Goal: Task Accomplishment & Management: Manage account settings

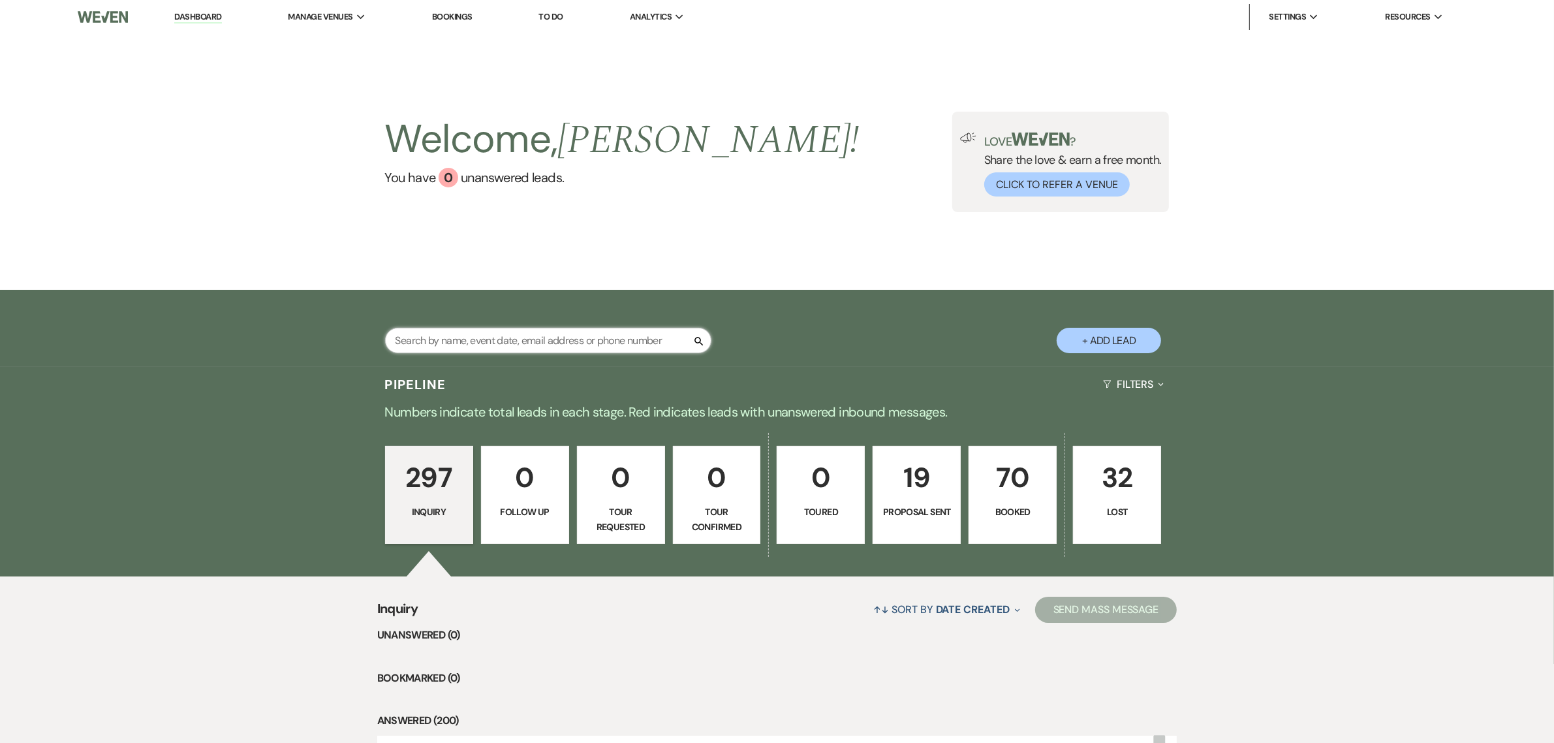
click at [568, 334] on input "text" at bounding box center [548, 340] width 326 height 25
type input "[PERSON_NAME]"
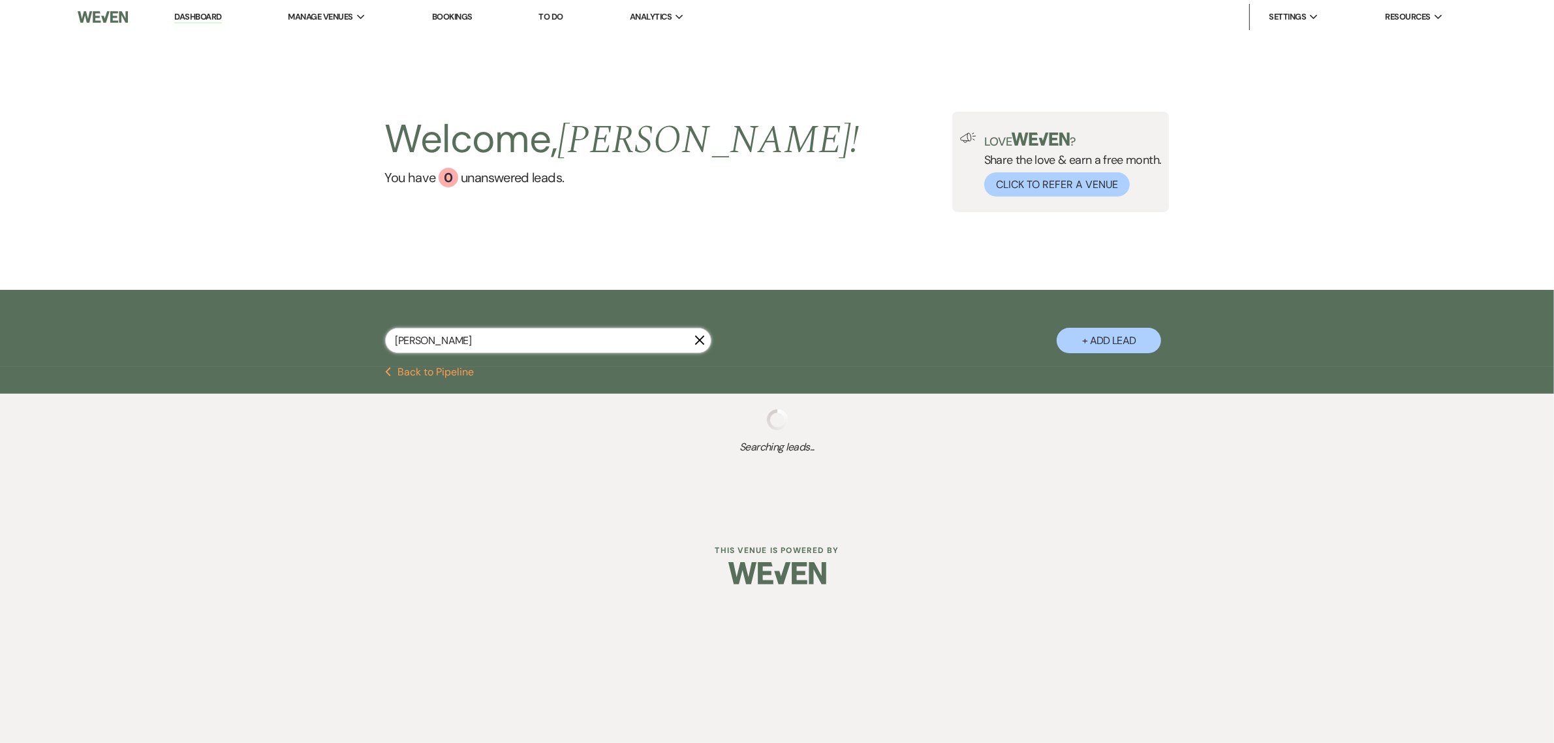
select select "8"
select select "4"
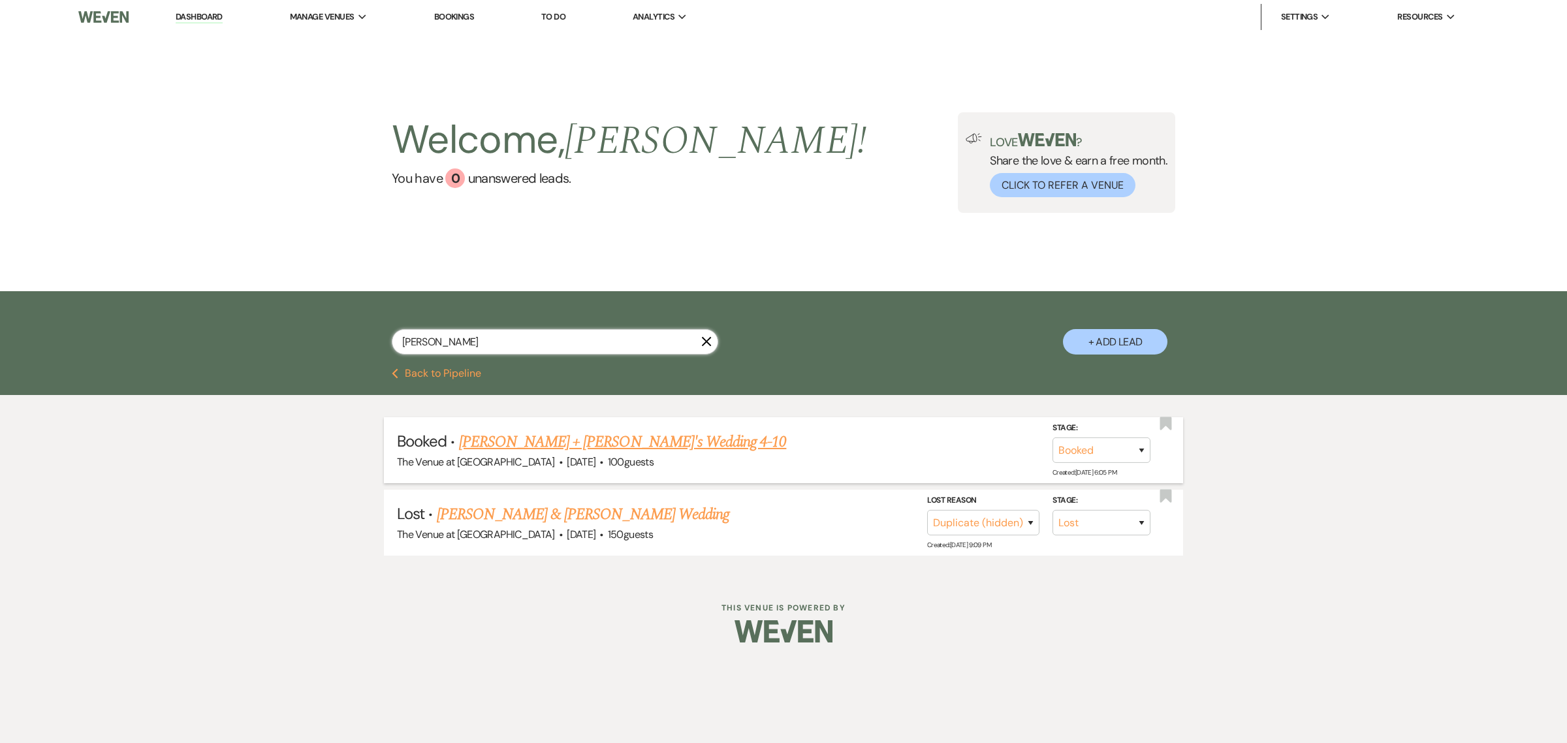
type input "[PERSON_NAME]"
click at [550, 441] on link "[PERSON_NAME] + [PERSON_NAME]'s Wedding 4-10" at bounding box center [623, 441] width 328 height 23
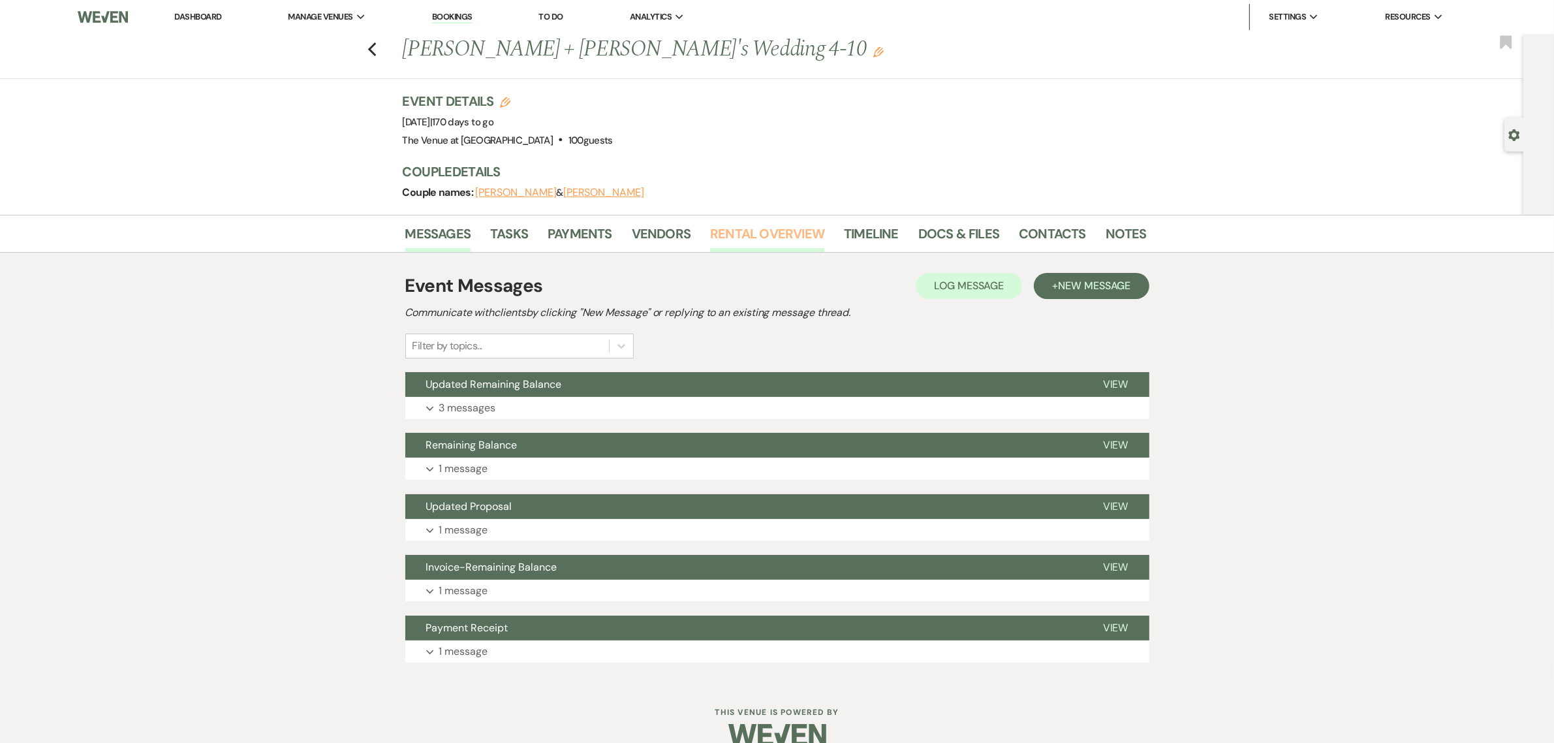
click at [745, 232] on link "Rental Overview" at bounding box center [767, 237] width 114 height 29
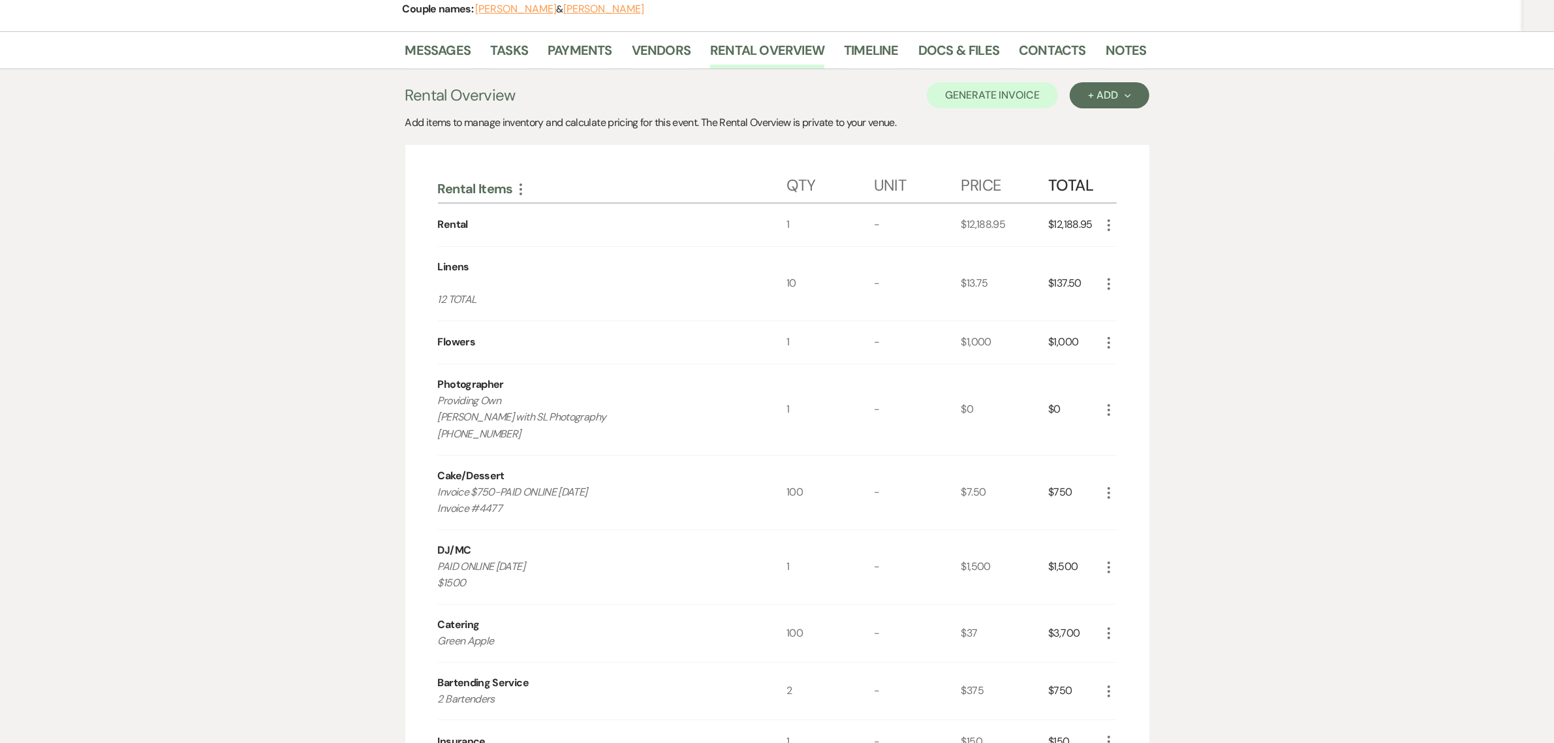
scroll to position [190, 0]
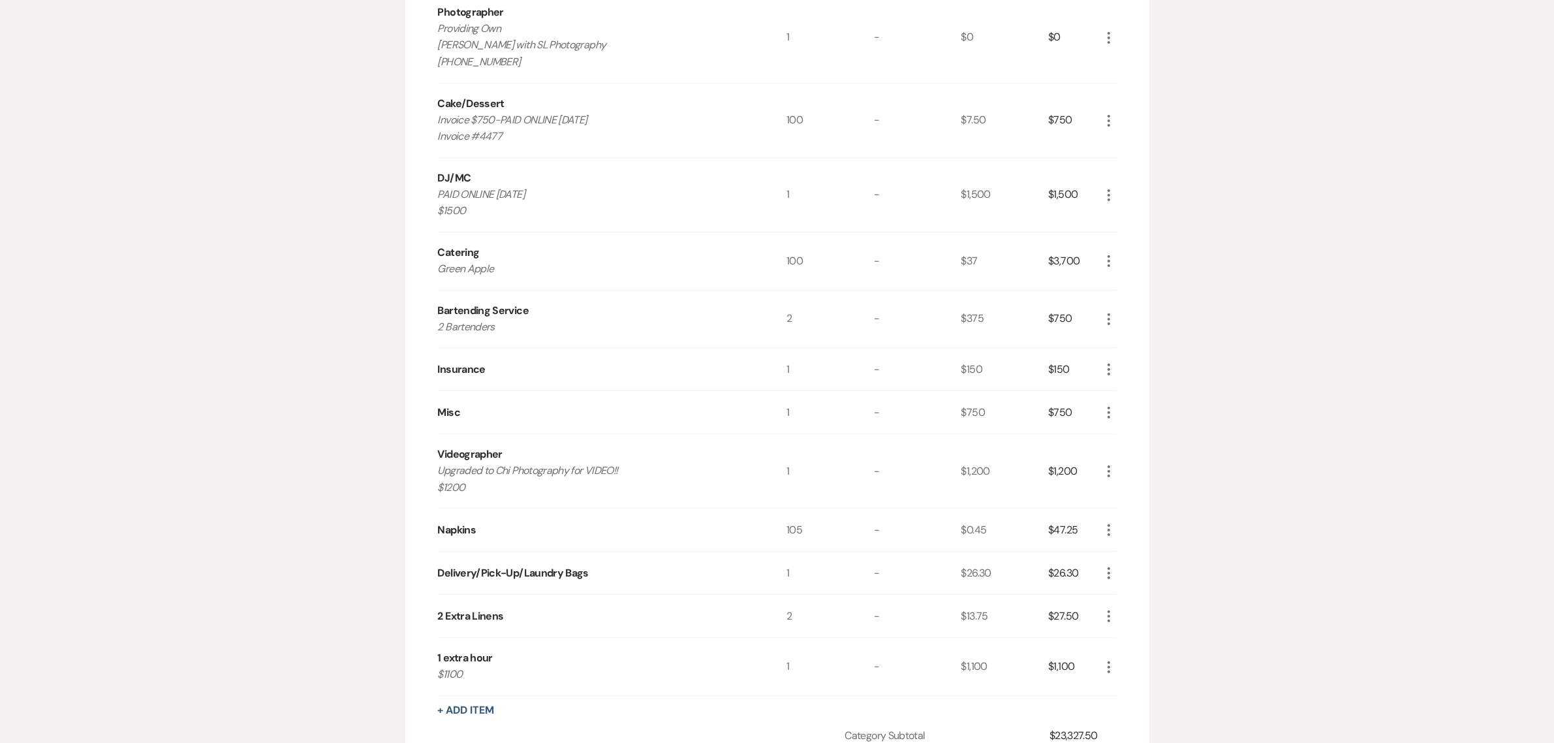
scroll to position [571, 0]
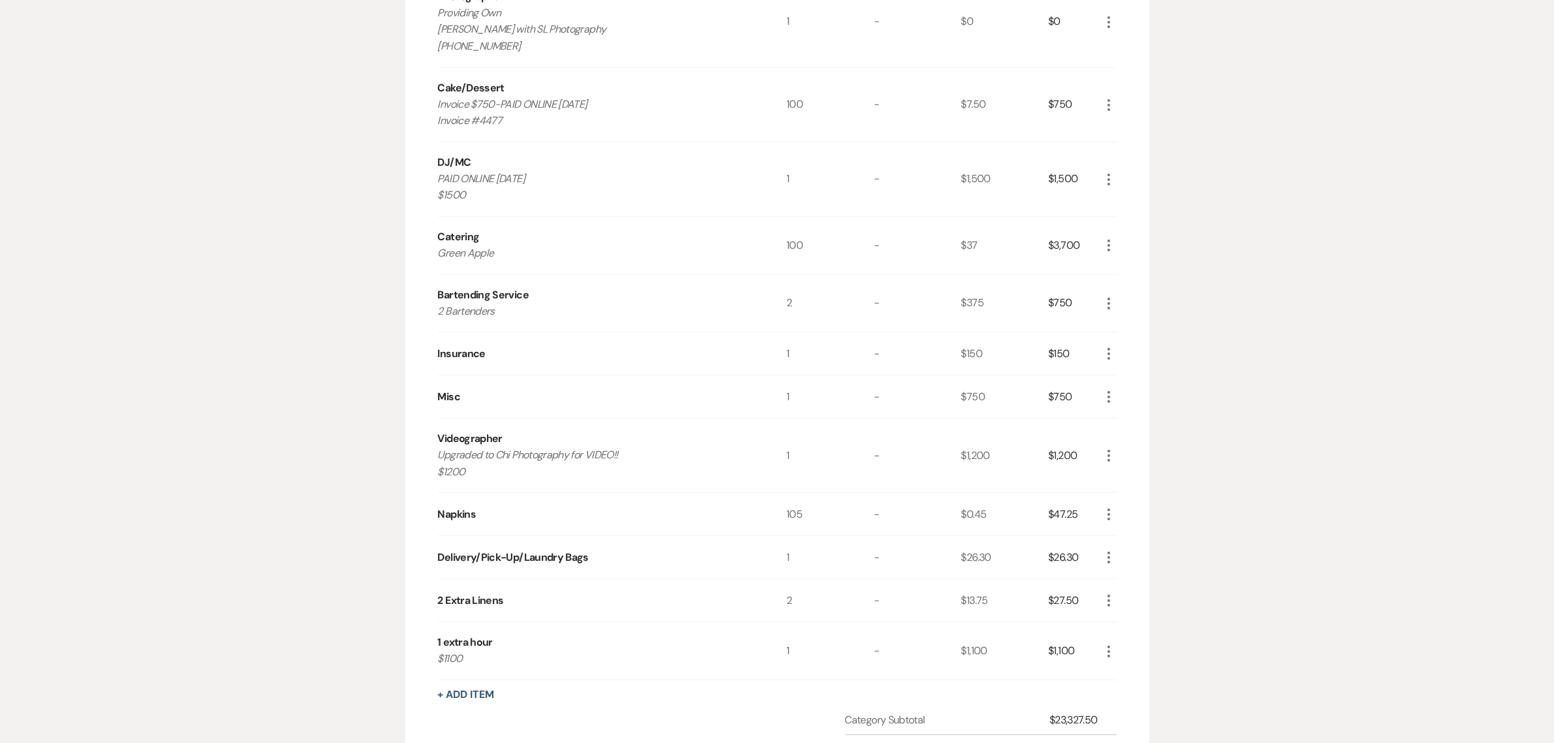
click at [1333, 217] on div "Messages Tasks Payments Vendors Rental Overview Timeline Docs & Files Contacts …" at bounding box center [777, 409] width 1554 height 1530
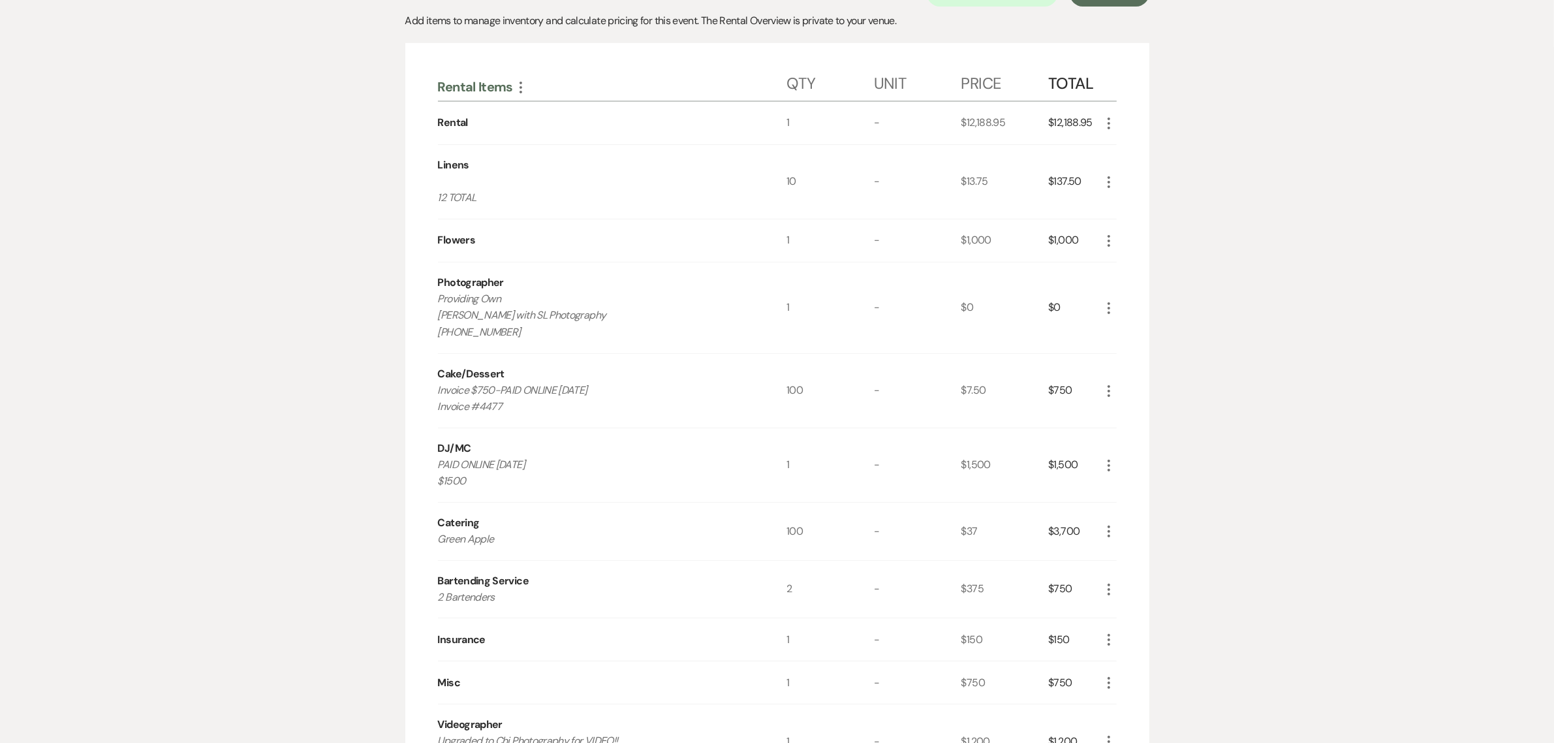
scroll to position [108, 0]
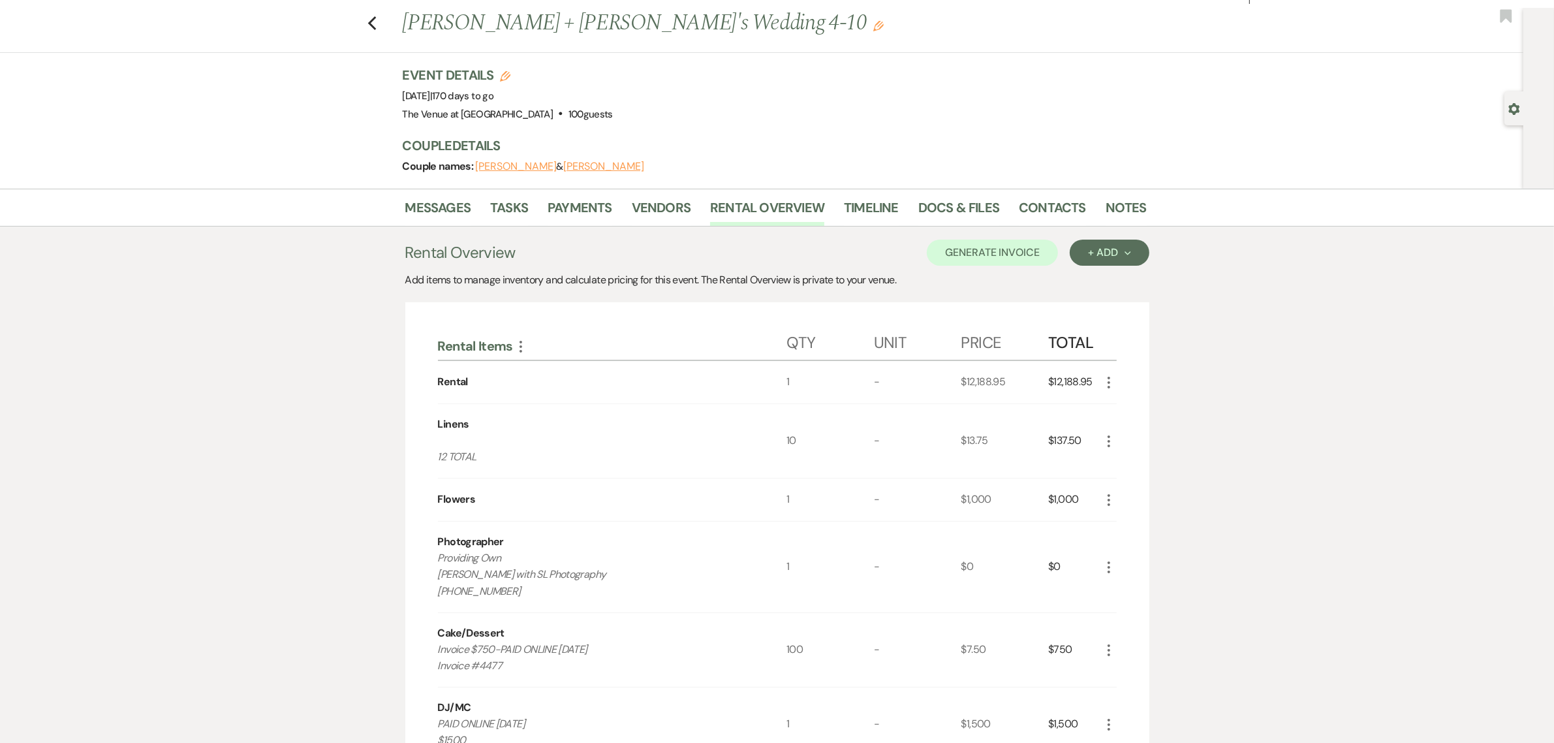
scroll to position [0, 0]
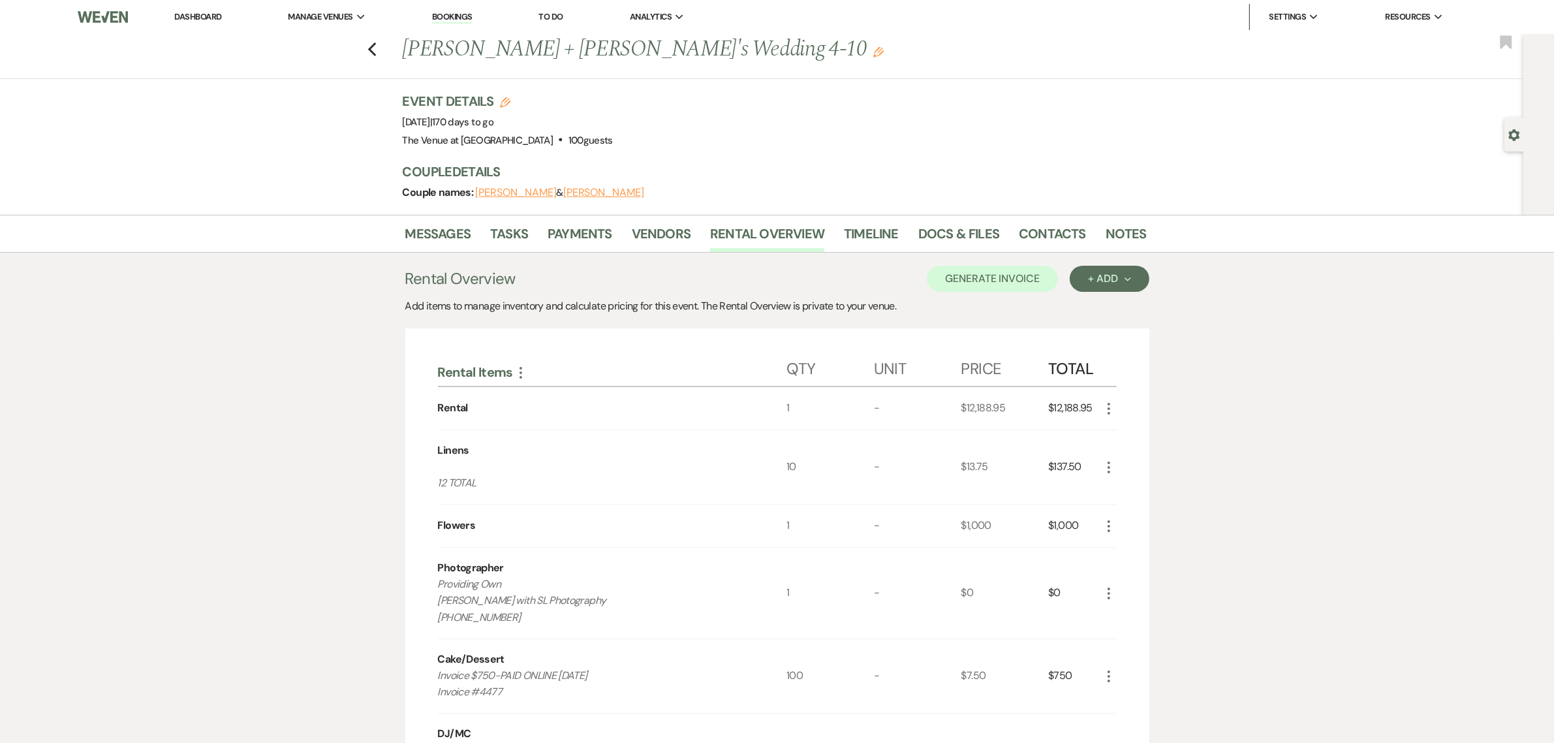
click at [569, 191] on button "[PERSON_NAME]" at bounding box center [603, 192] width 81 height 10
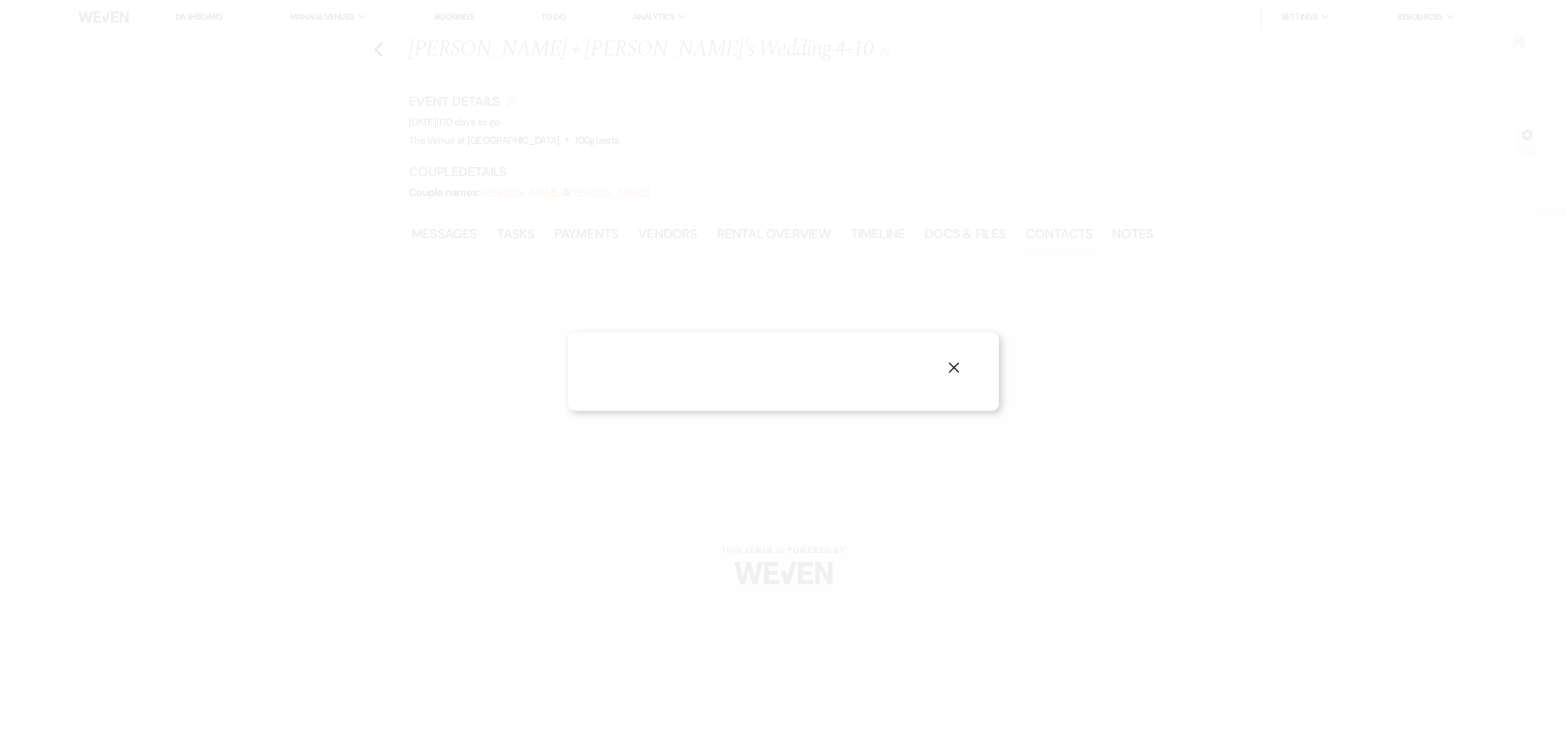
select select "1"
select select "email"
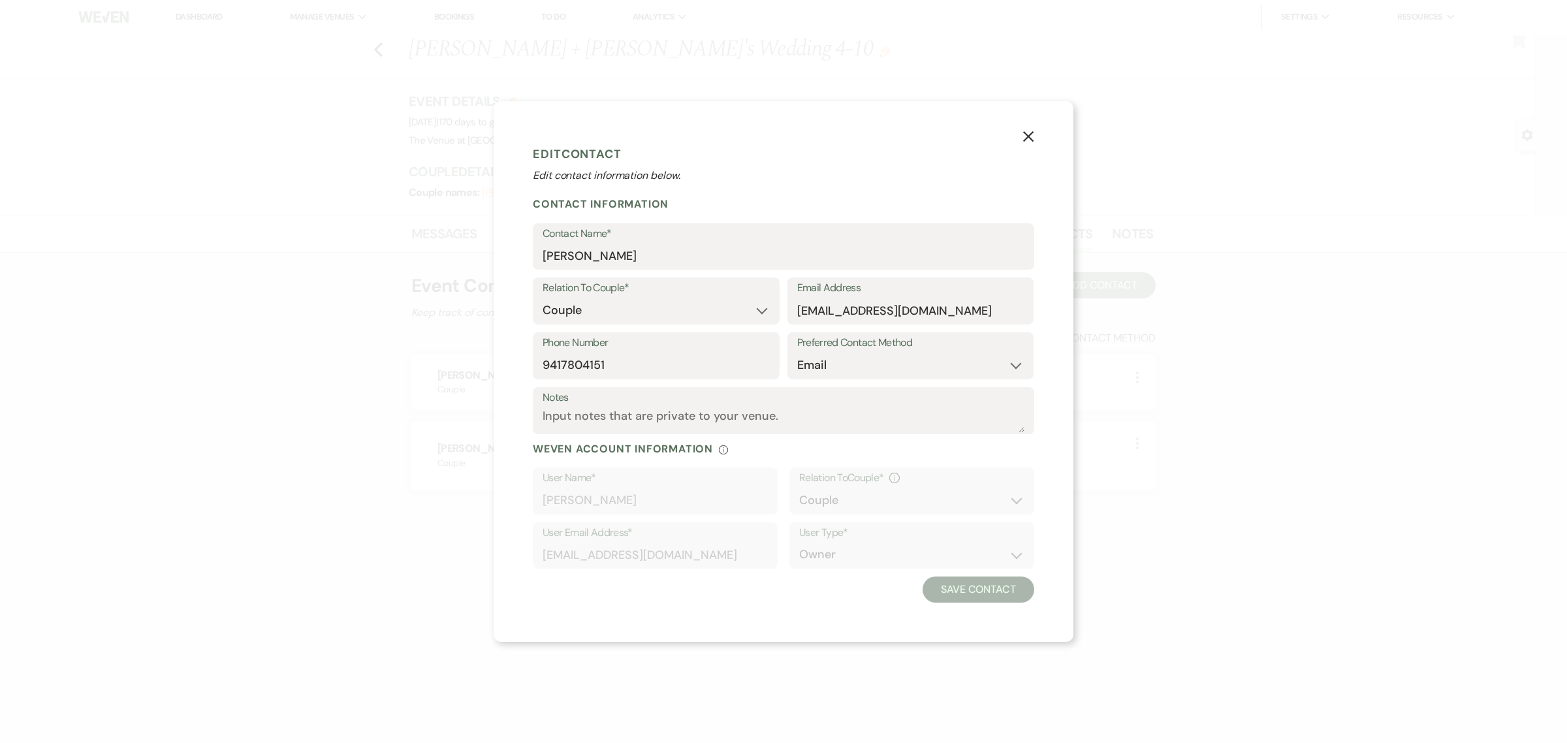
click at [1025, 137] on icon "X" at bounding box center [1028, 137] width 12 height 12
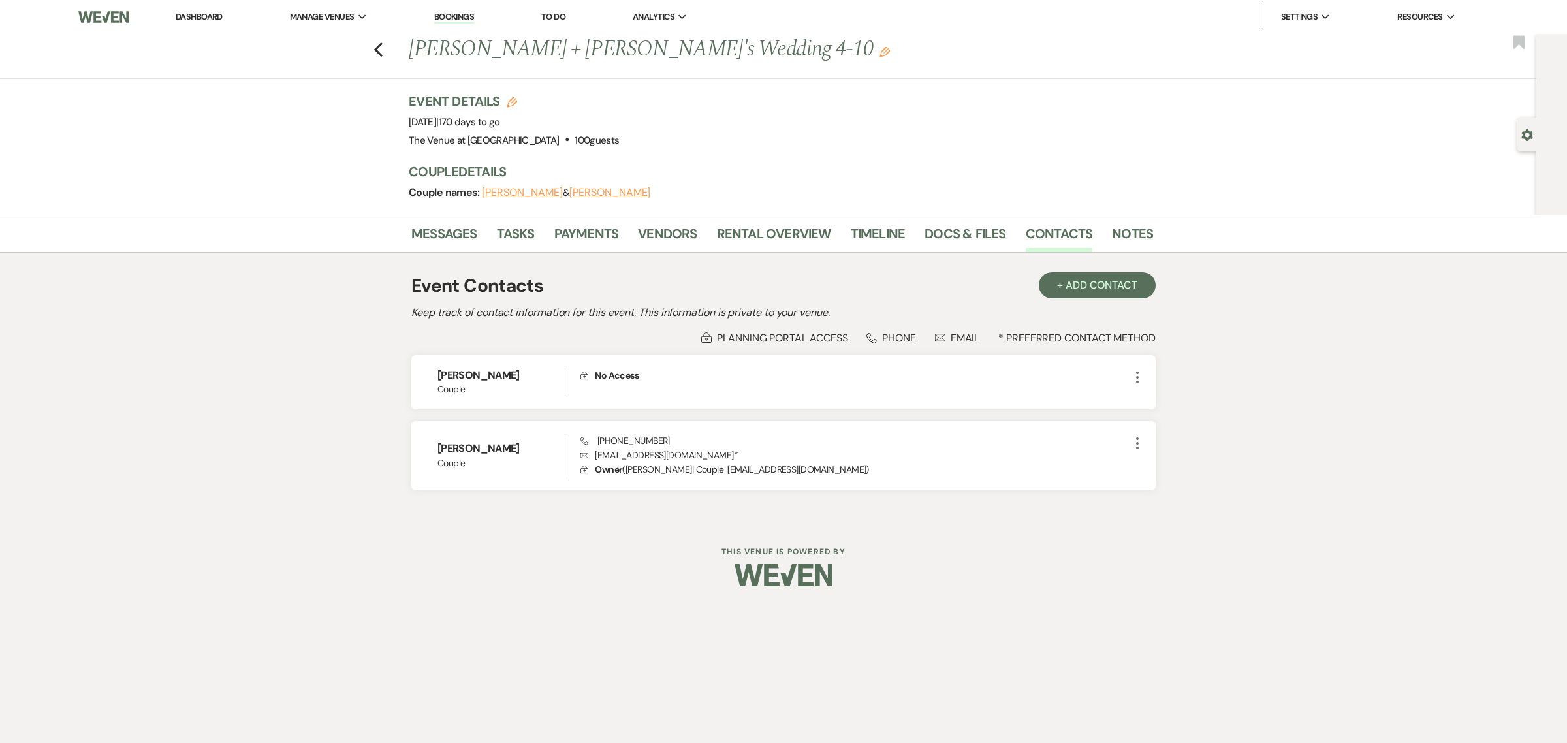
select select "8"
select select "4"
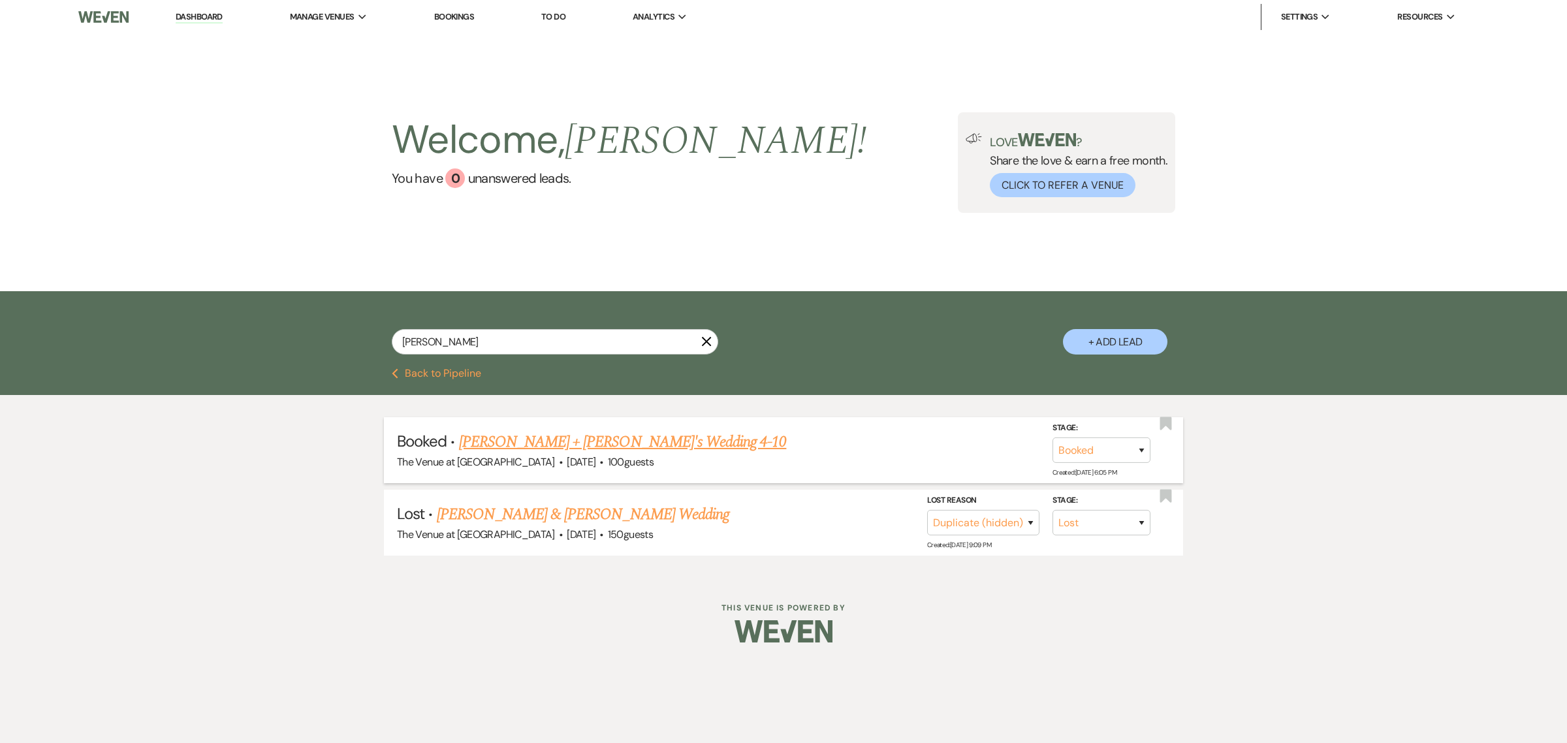
click at [556, 439] on link "[PERSON_NAME] + [PERSON_NAME]'s Wedding 4-10" at bounding box center [623, 441] width 328 height 23
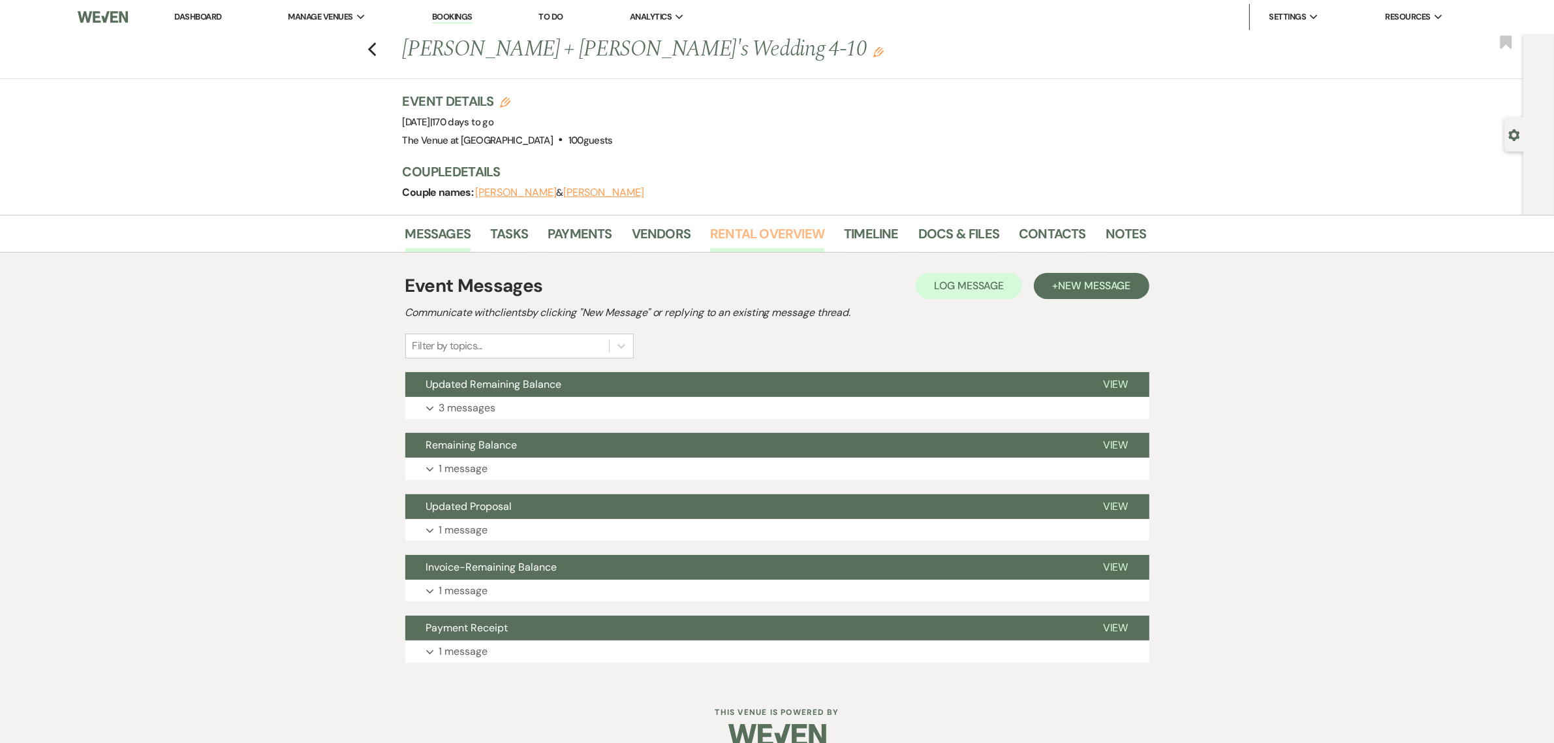
click at [719, 234] on link "Rental Overview" at bounding box center [767, 237] width 114 height 29
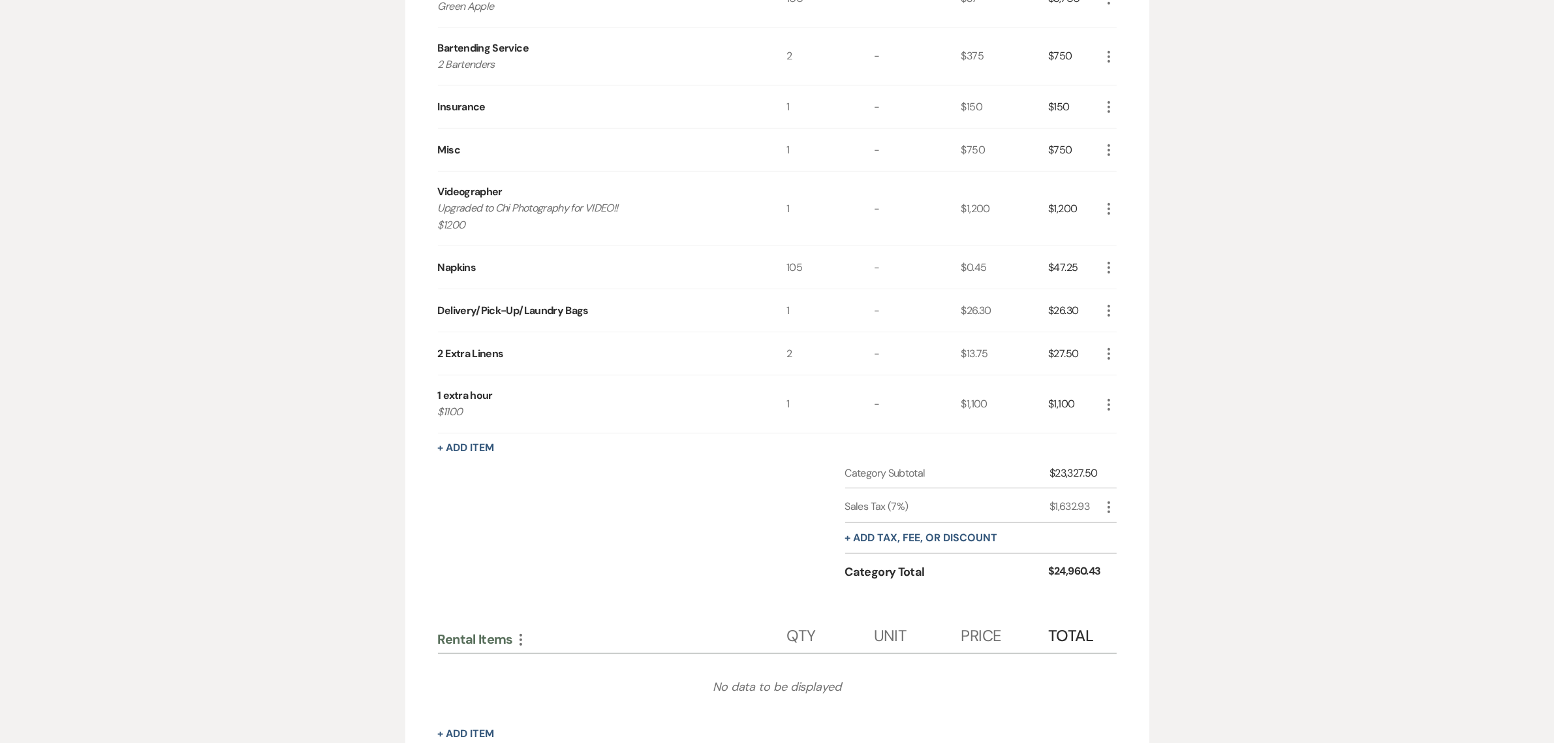
scroll to position [843, 0]
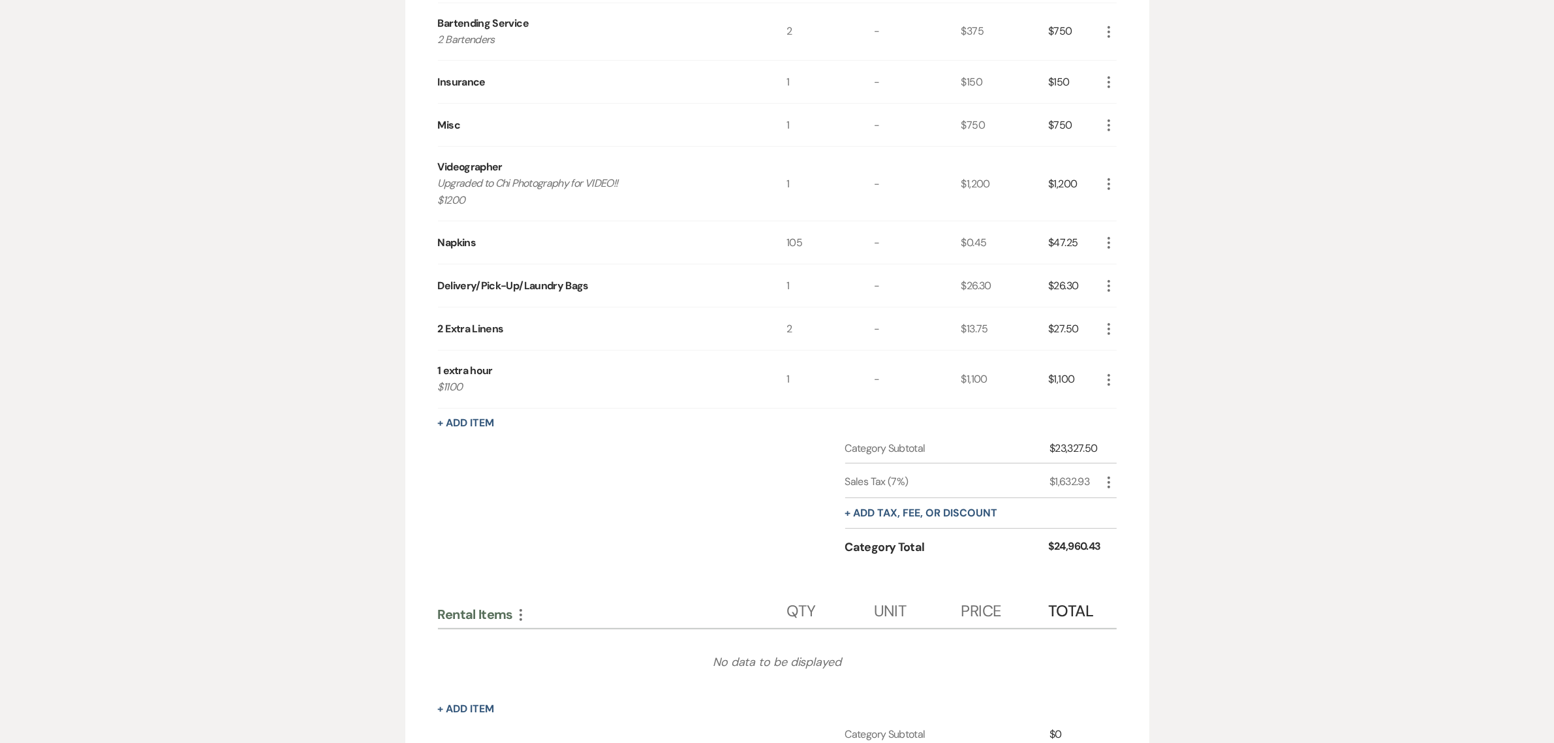
click at [1298, 396] on div "Messages Tasks Payments Vendors Rental Overview Timeline Docs & Files Contacts …" at bounding box center [777, 137] width 1554 height 1530
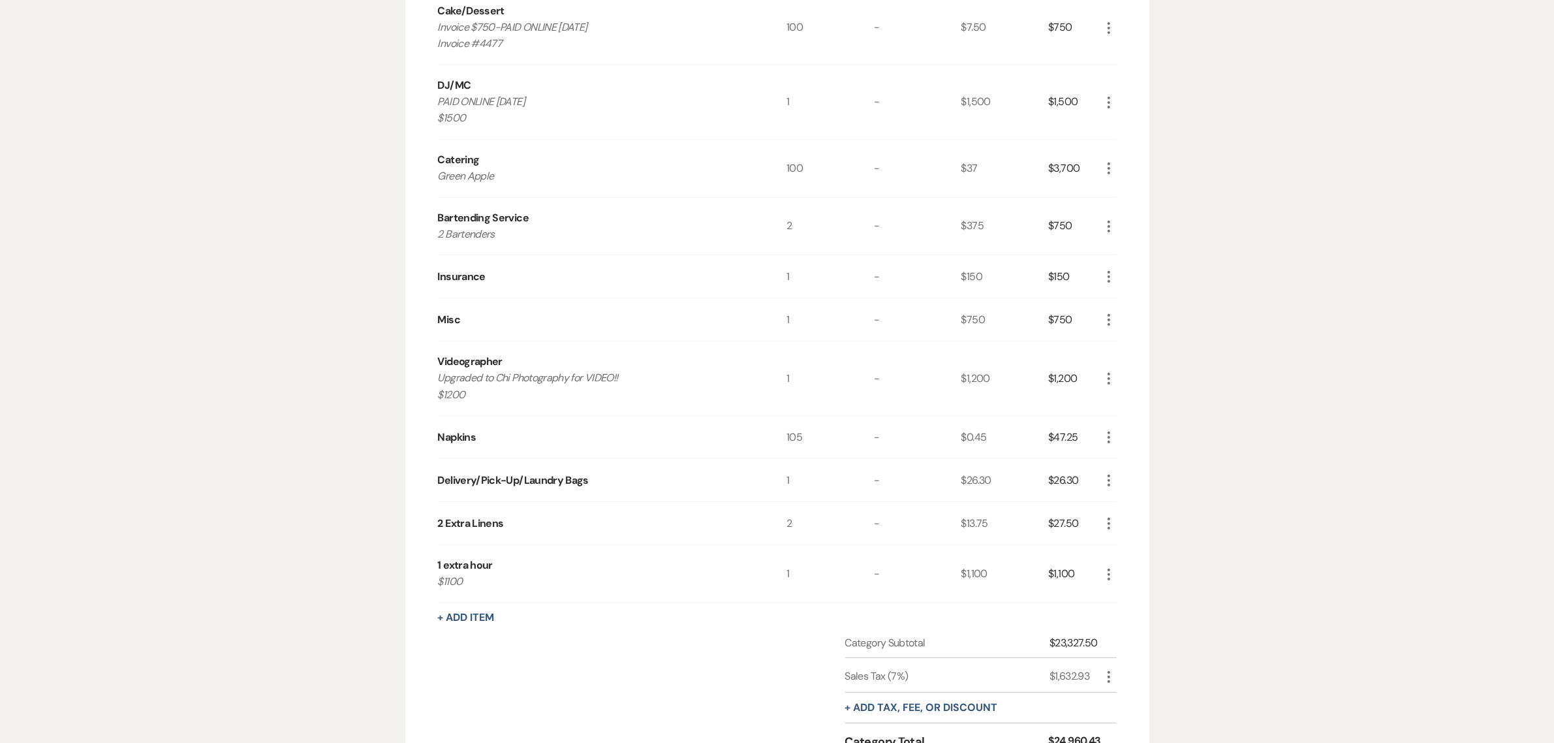
scroll to position [544, 0]
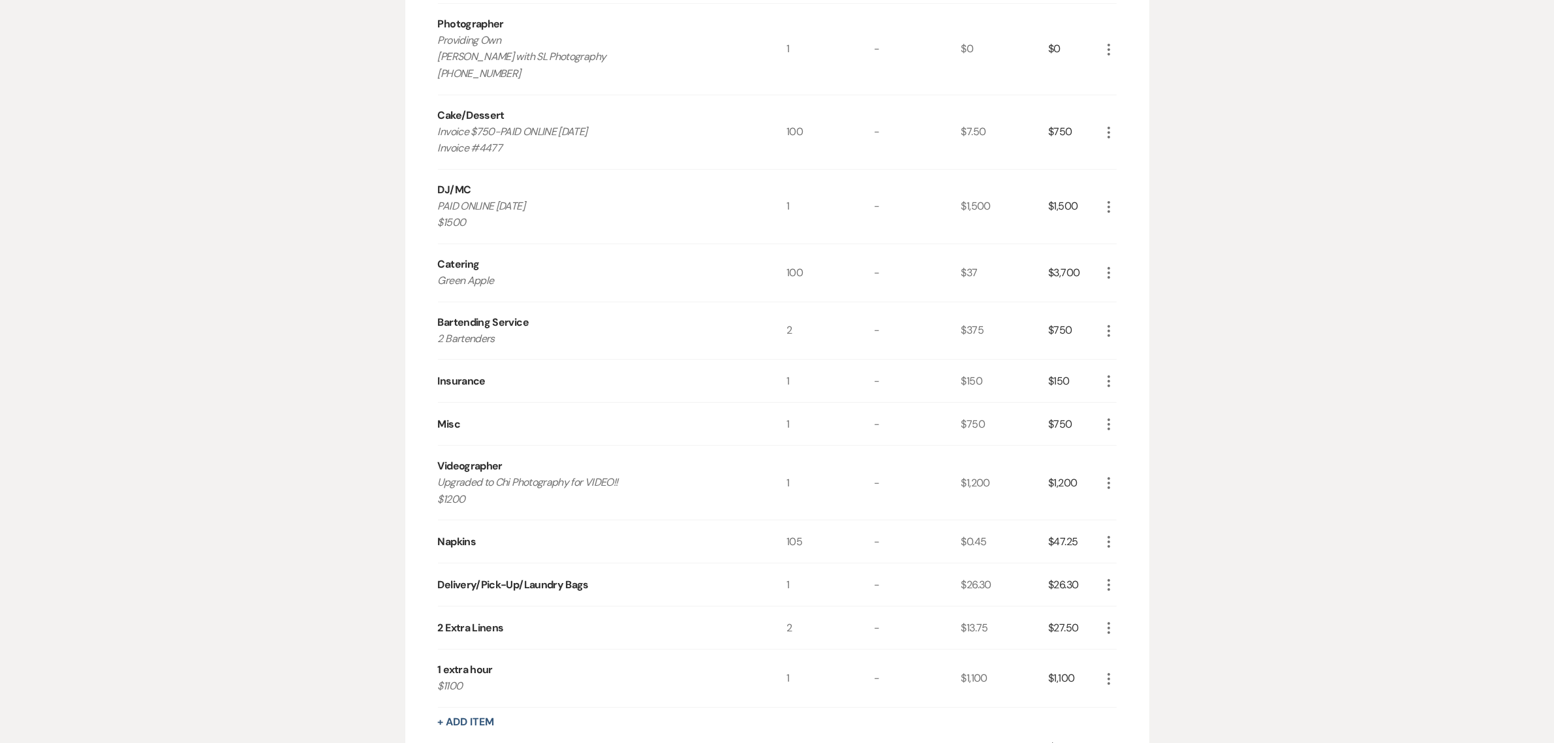
click at [1108, 275] on icon "More" at bounding box center [1109, 273] width 16 height 16
click at [1133, 299] on button "Pencil Edit" at bounding box center [1135, 298] width 68 height 21
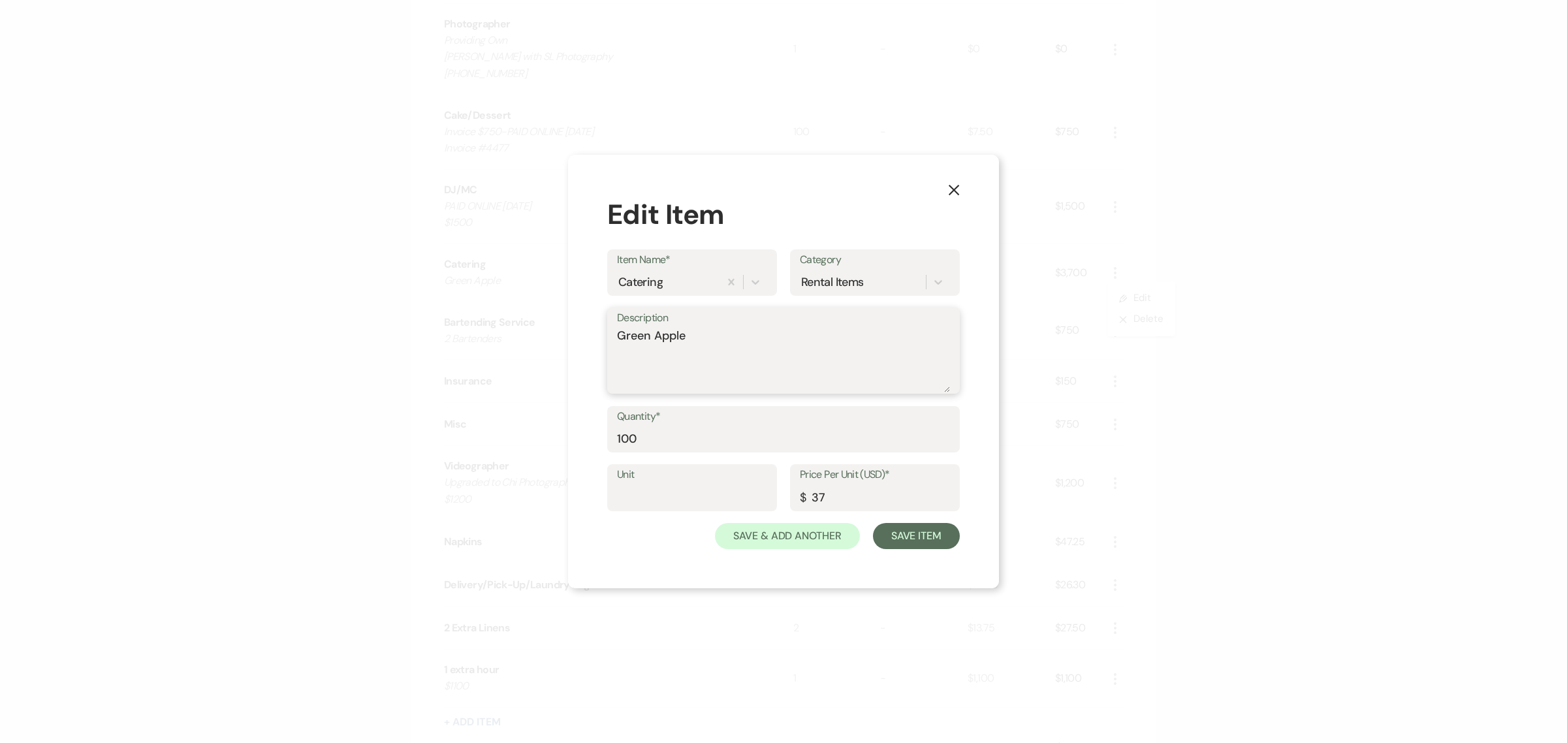
click at [711, 343] on textarea "Green Apple" at bounding box center [783, 359] width 333 height 65
drag, startPoint x: 709, startPoint y: 339, endPoint x: 491, endPoint y: 328, distance: 218.3
click at [491, 328] on div "X Edit Item Item Name* Catering Category Rental Items Description Green Apple Q…" at bounding box center [783, 371] width 1567 height 743
type textarea "PINK CLOUD"
drag, startPoint x: 830, startPoint y: 496, endPoint x: 804, endPoint y: 493, distance: 26.9
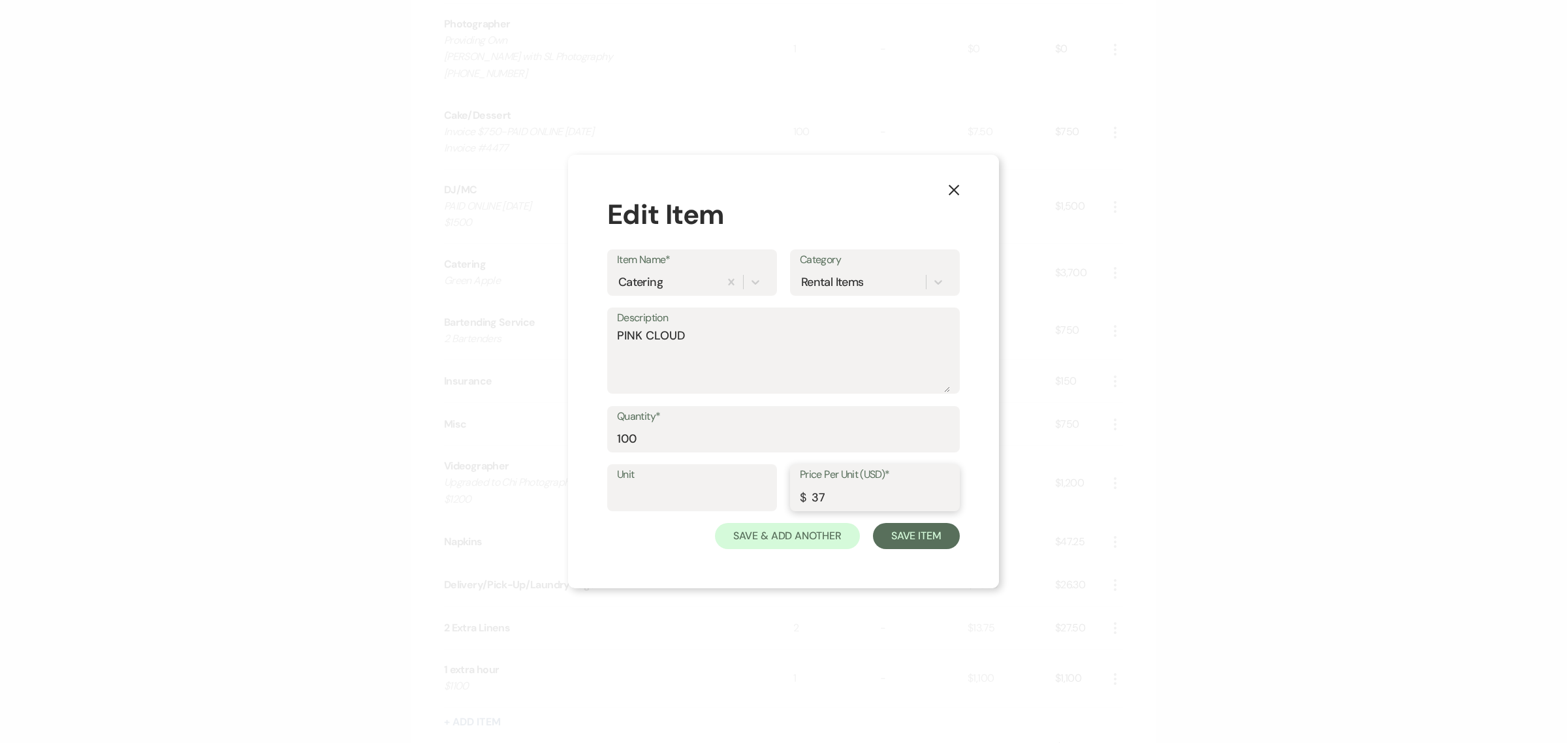
click at [804, 493] on div "Price Per Unit (USD)* $ 37" at bounding box center [875, 487] width 170 height 47
type input "50"
click at [907, 533] on button "Save Item" at bounding box center [916, 536] width 87 height 26
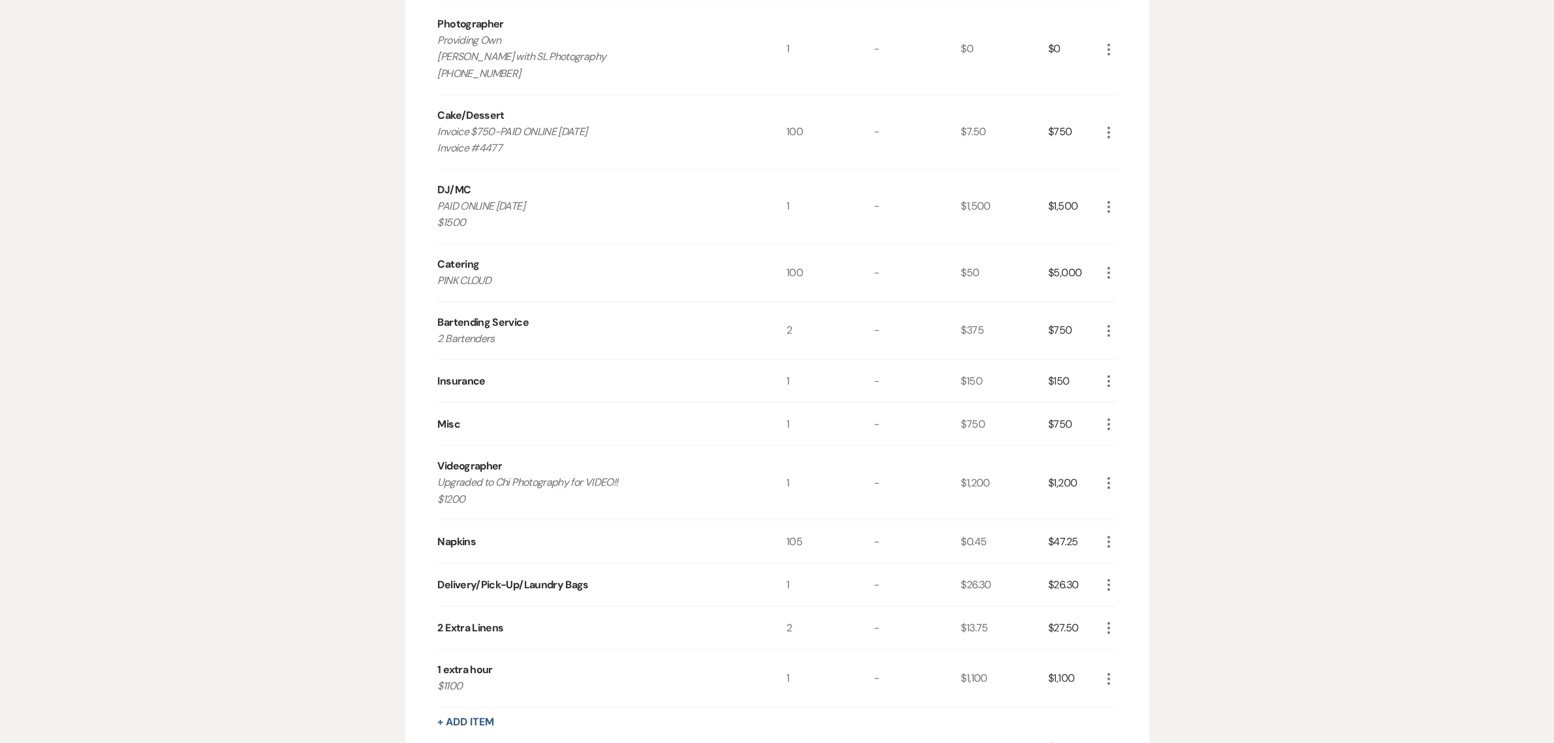
click at [1384, 421] on div "Messages Tasks Payments Vendors Rental Overview Timeline Docs & Files Contacts …" at bounding box center [777, 436] width 1554 height 1530
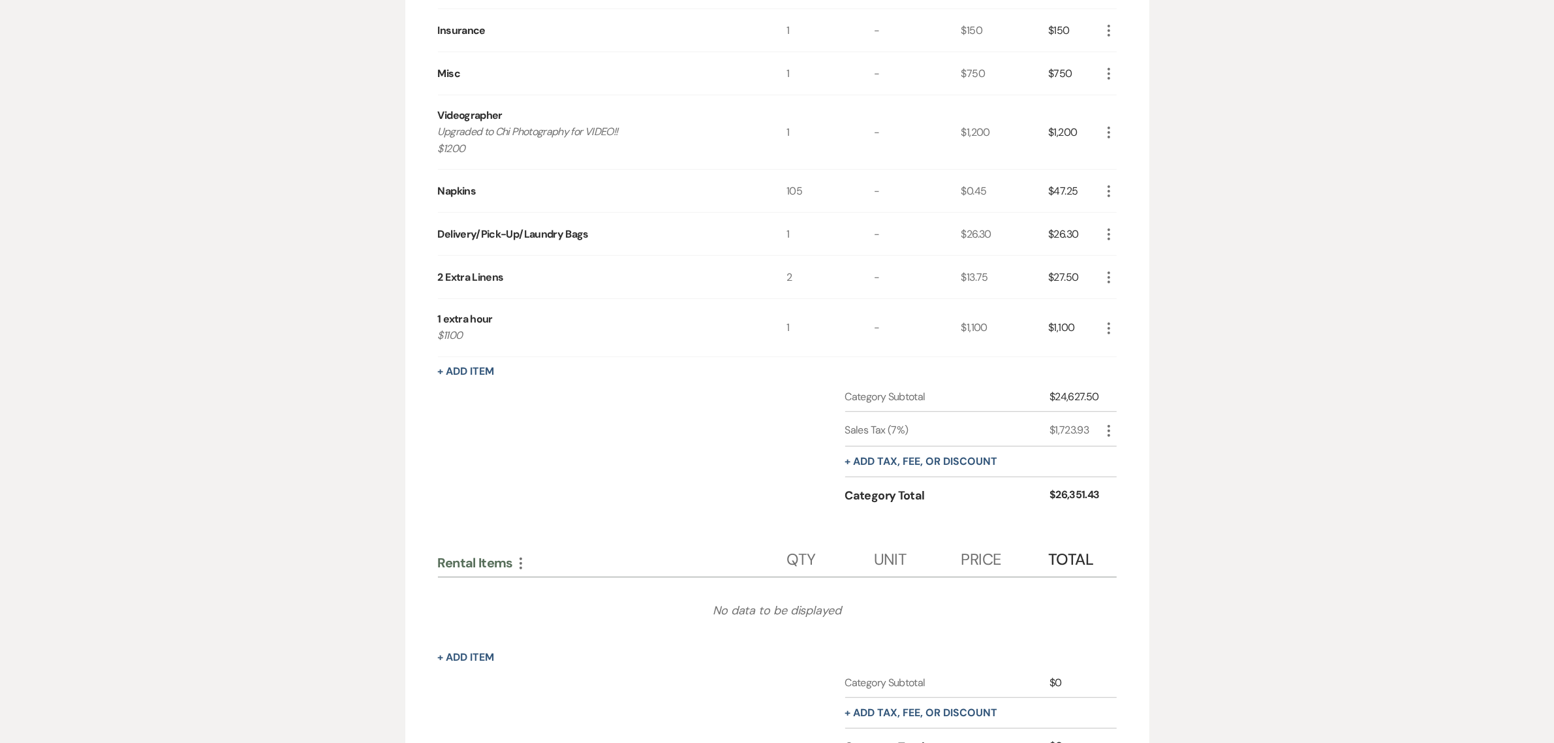
scroll to position [1006, 0]
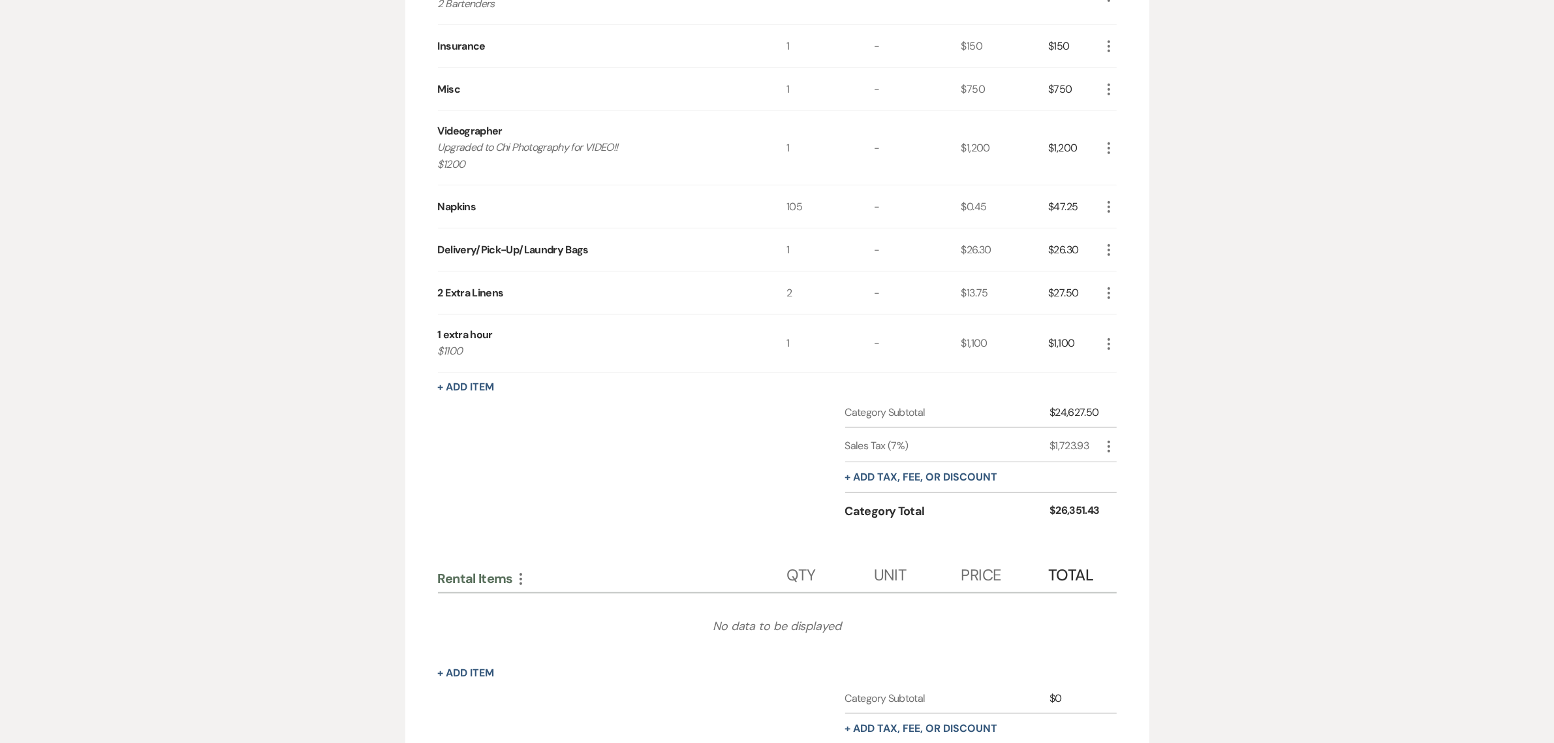
scroll to position [870, 0]
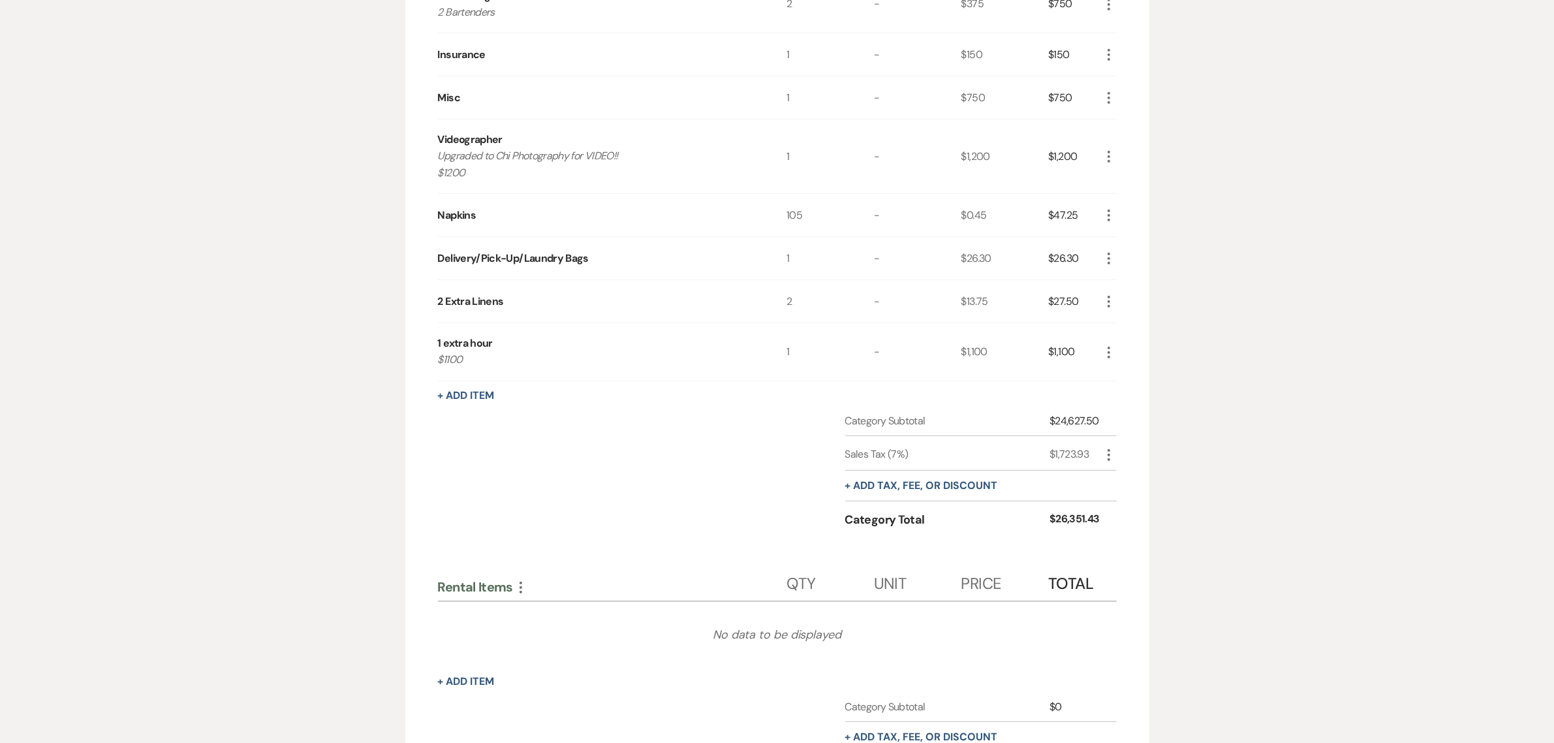
click at [1443, 413] on div "Messages Tasks Payments Vendors Rental Overview Timeline Docs & Files Contacts …" at bounding box center [777, 110] width 1554 height 1530
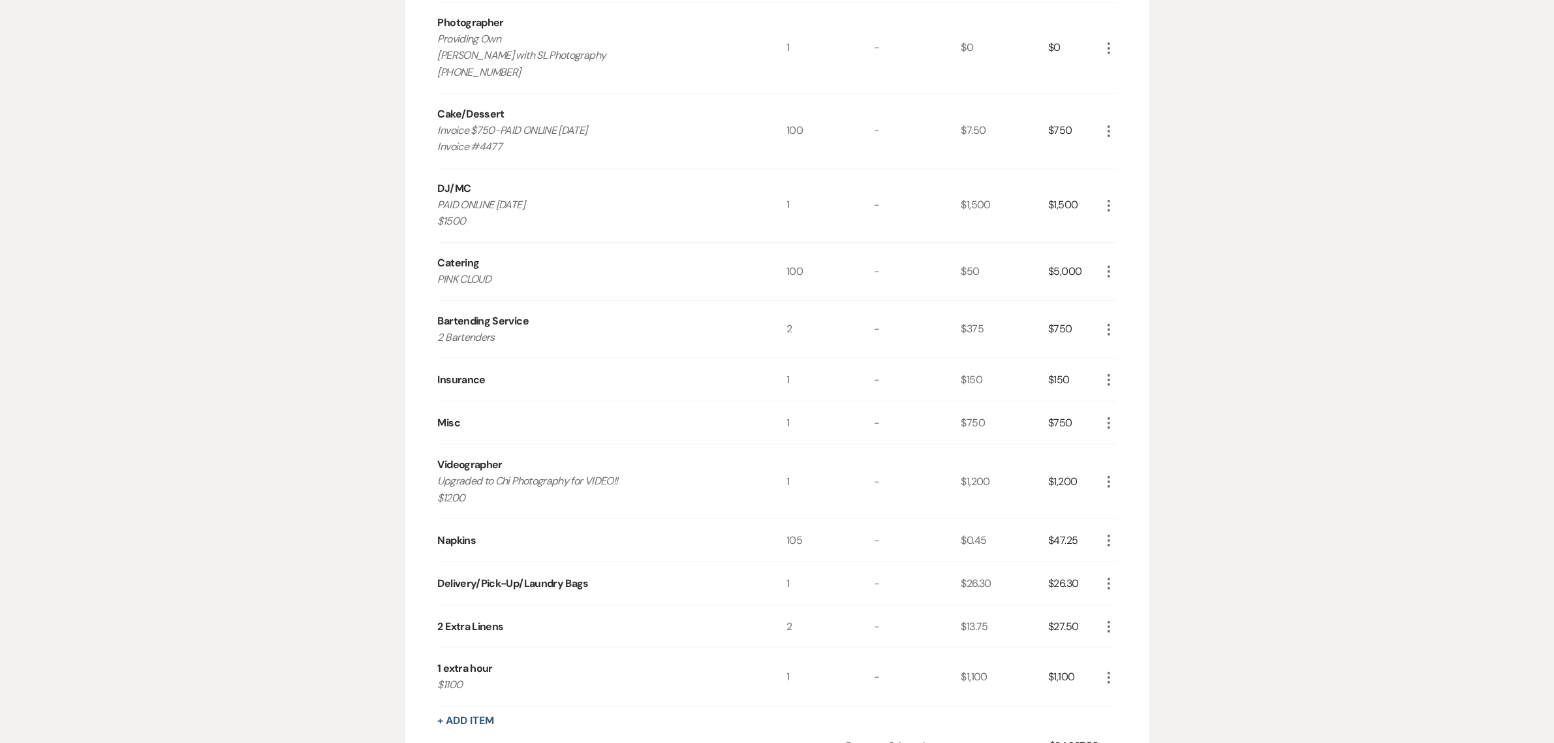
scroll to position [544, 0]
click at [1415, 227] on div "Messages Tasks Payments Vendors Rental Overview Timeline Docs & Files Contacts …" at bounding box center [777, 436] width 1554 height 1530
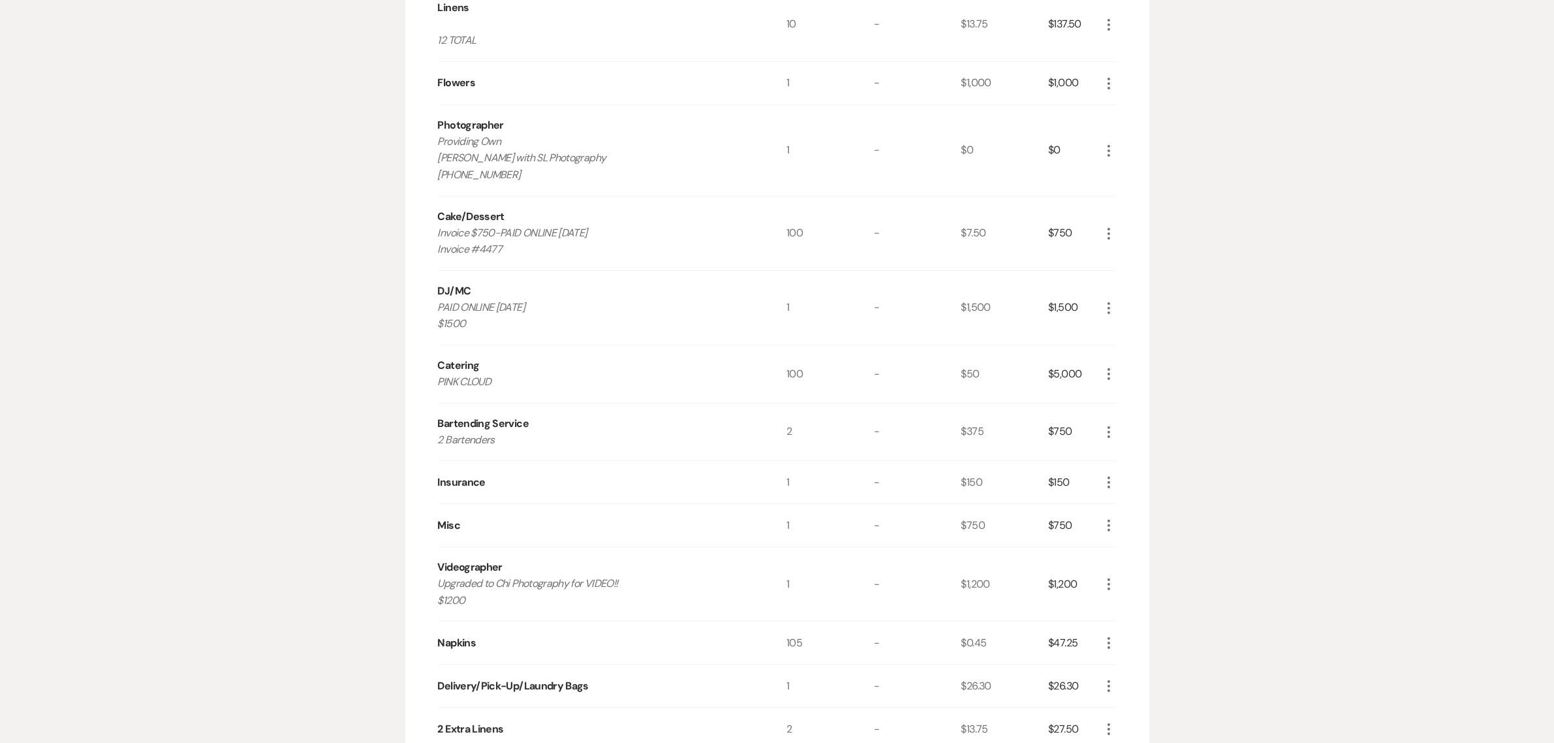
scroll to position [435, 0]
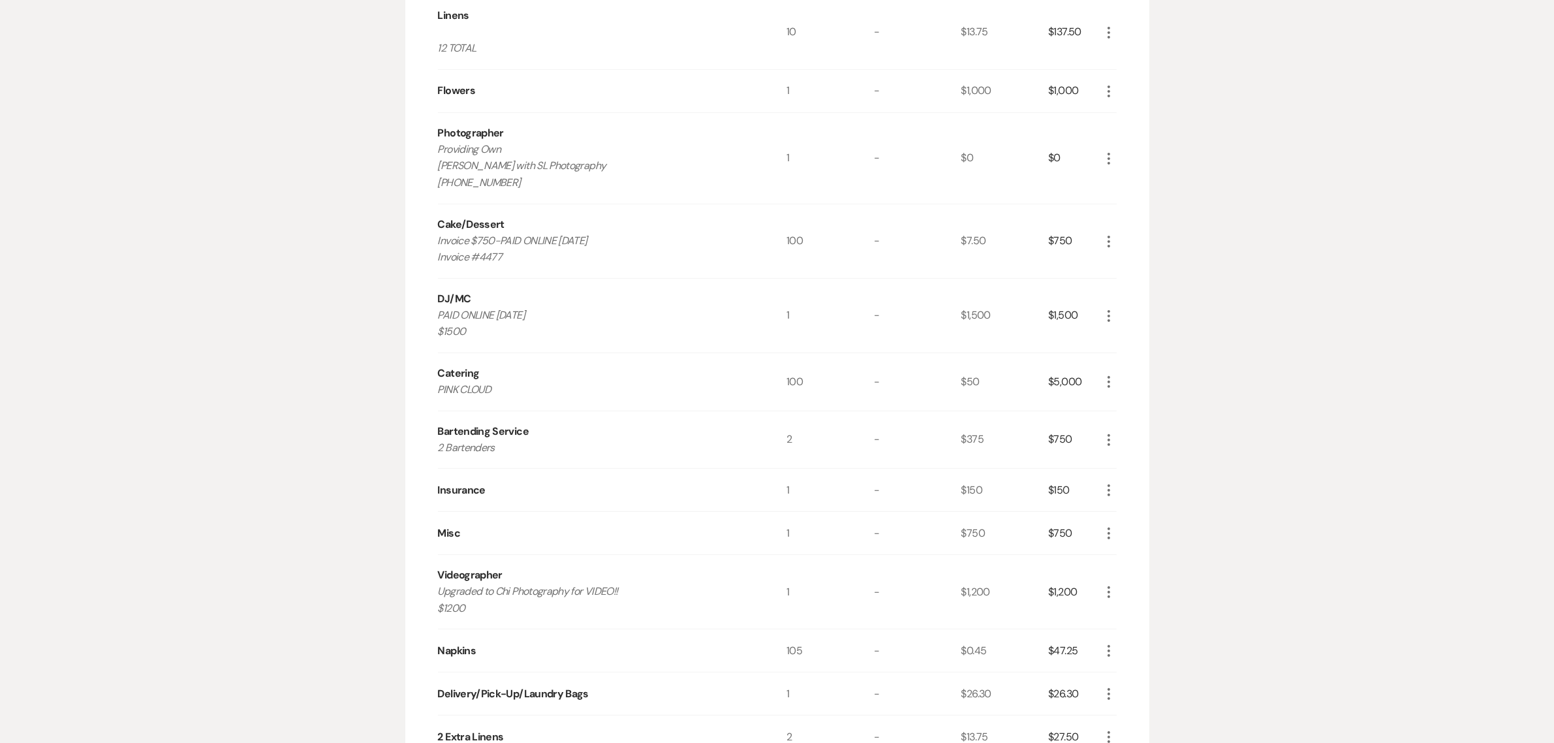
click at [1311, 328] on div "Messages Tasks Payments Vendors Rental Overview Timeline Docs & Files Contacts …" at bounding box center [777, 545] width 1554 height 1530
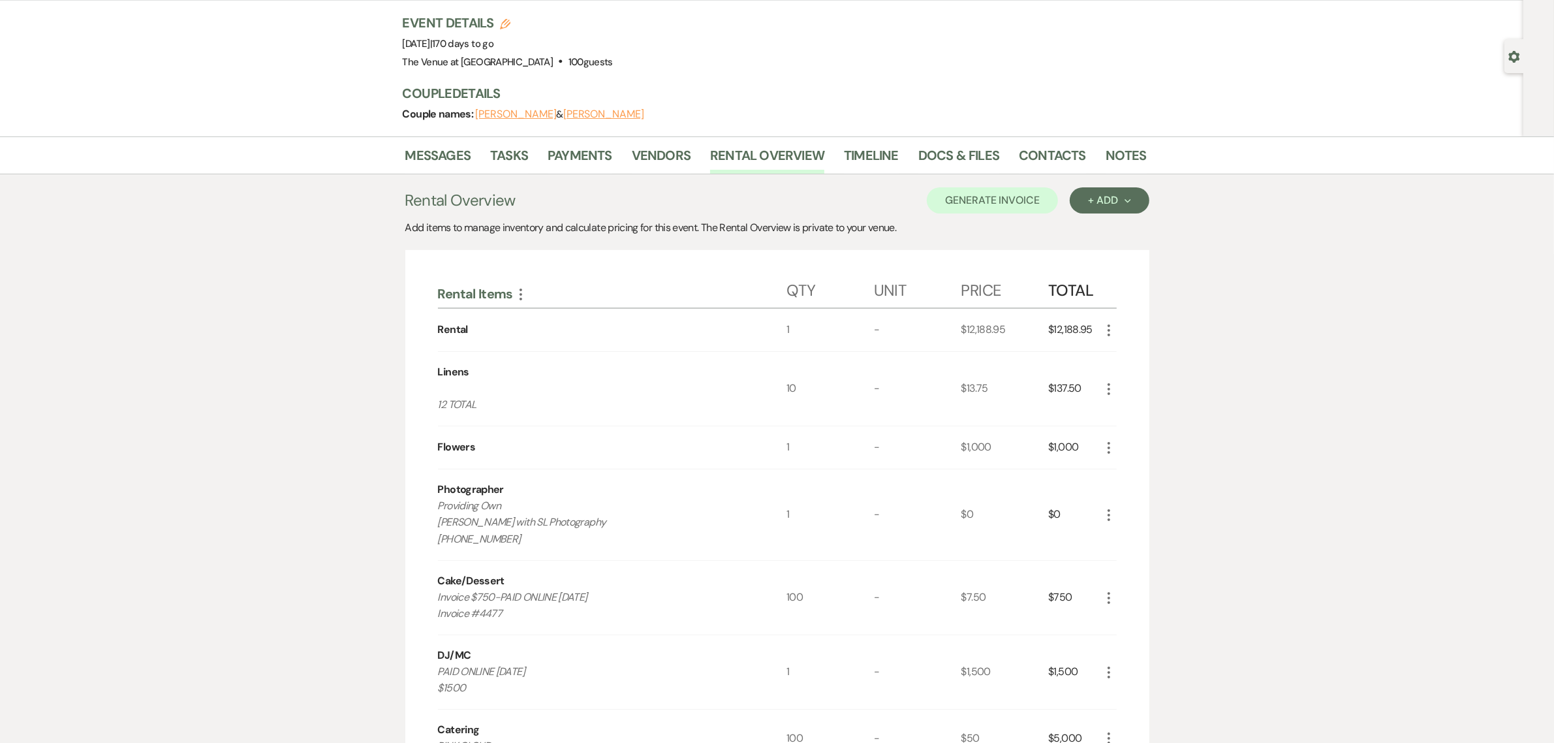
scroll to position [54, 0]
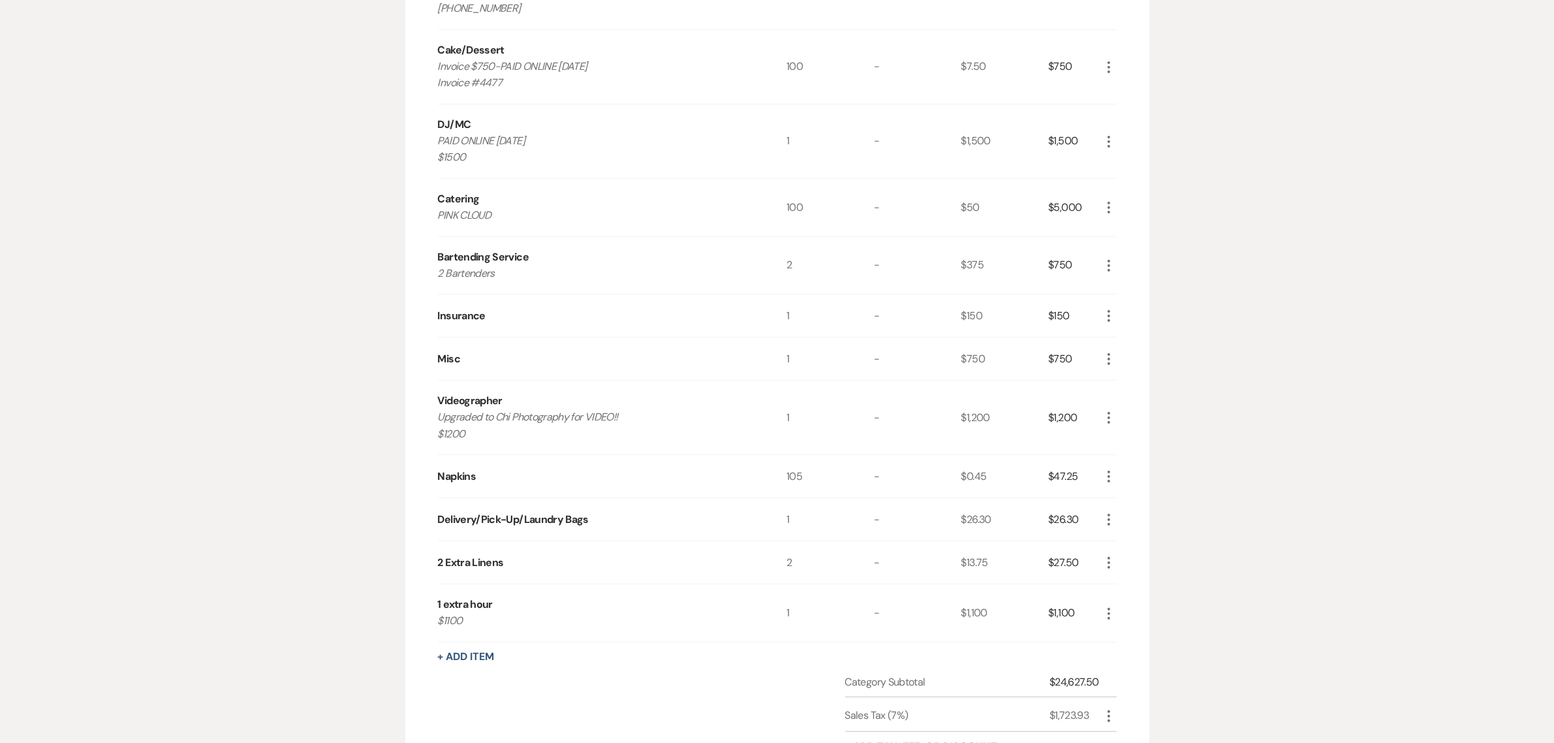
scroll to position [625, 0]
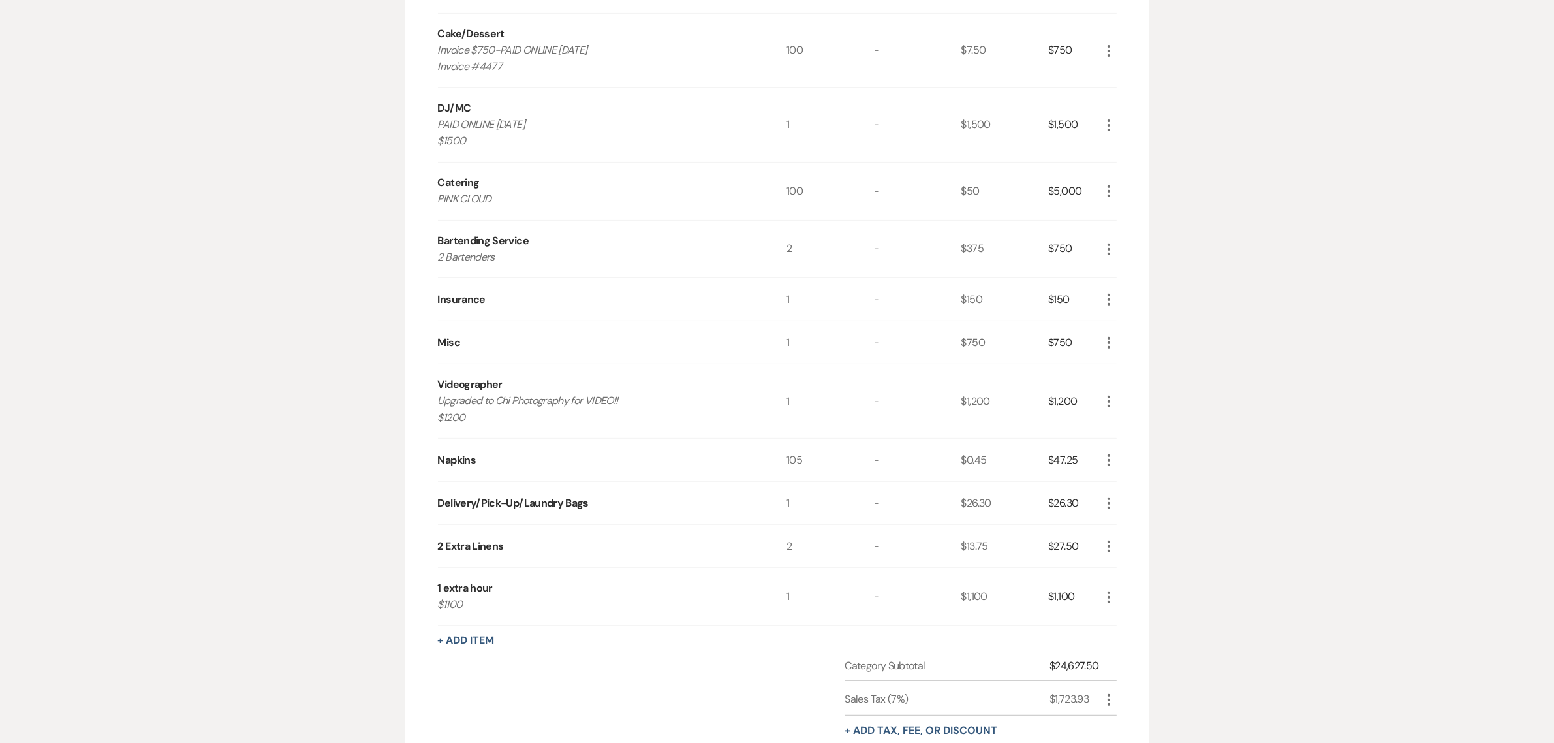
click at [1428, 488] on div "Messages Tasks Payments Vendors Rental Overview Timeline Docs & Files Contacts …" at bounding box center [777, 354] width 1554 height 1530
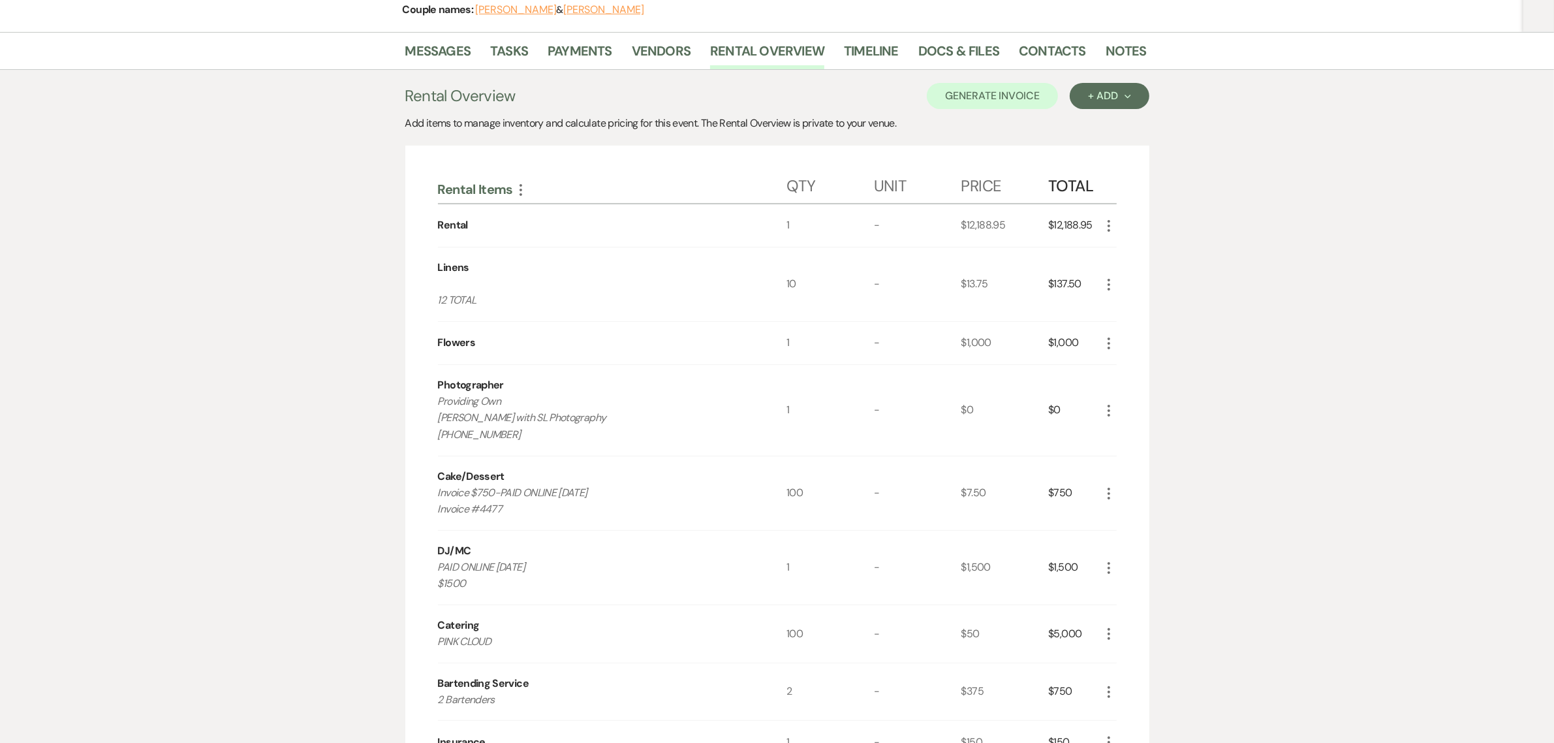
scroll to position [108, 0]
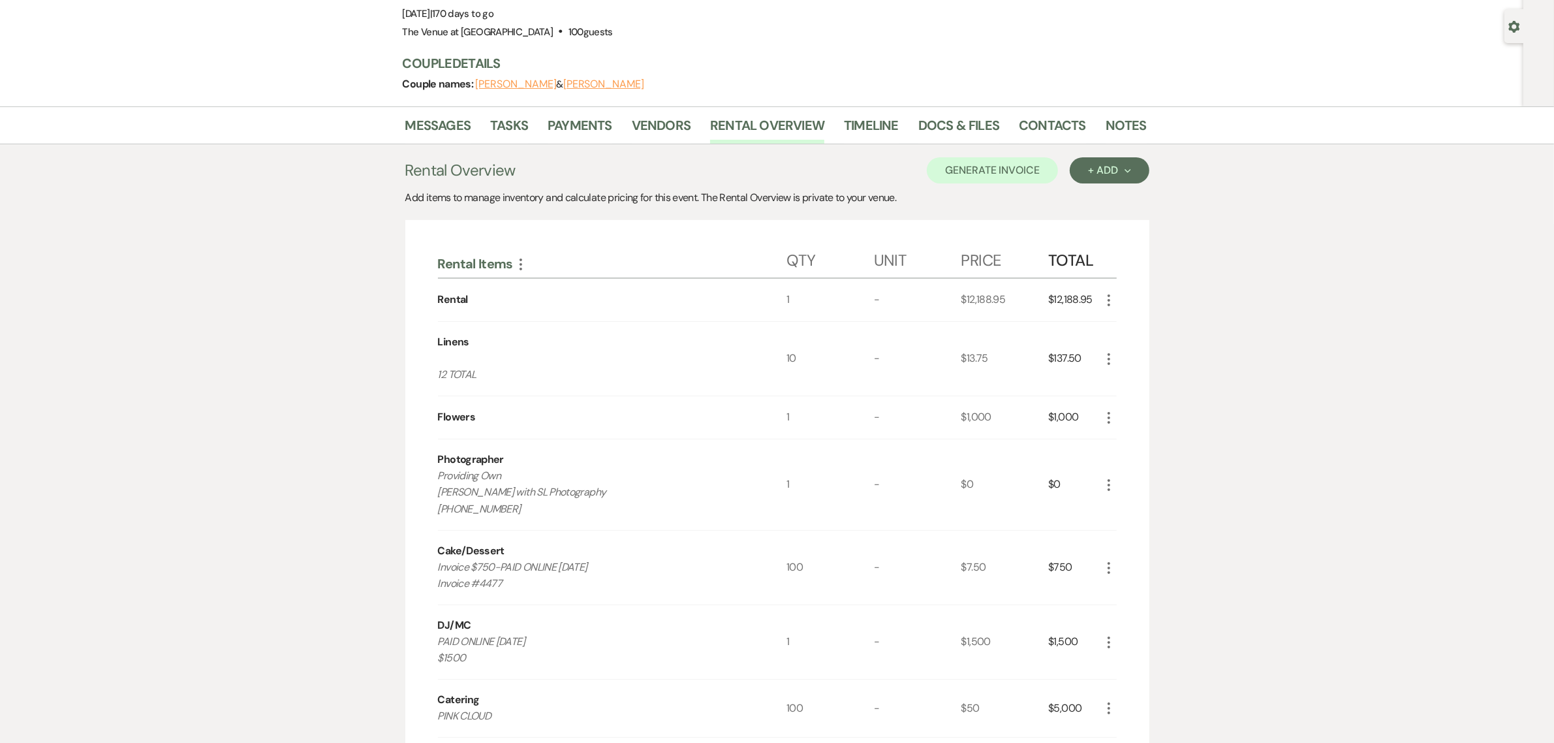
drag, startPoint x: 272, startPoint y: 242, endPoint x: 233, endPoint y: 178, distance: 74.7
drag, startPoint x: 1095, startPoint y: 299, endPoint x: 1054, endPoint y: 298, distance: 40.5
click at [1054, 298] on div "$12,188.95" at bounding box center [1074, 300] width 52 height 42
copy div "12,188.95"
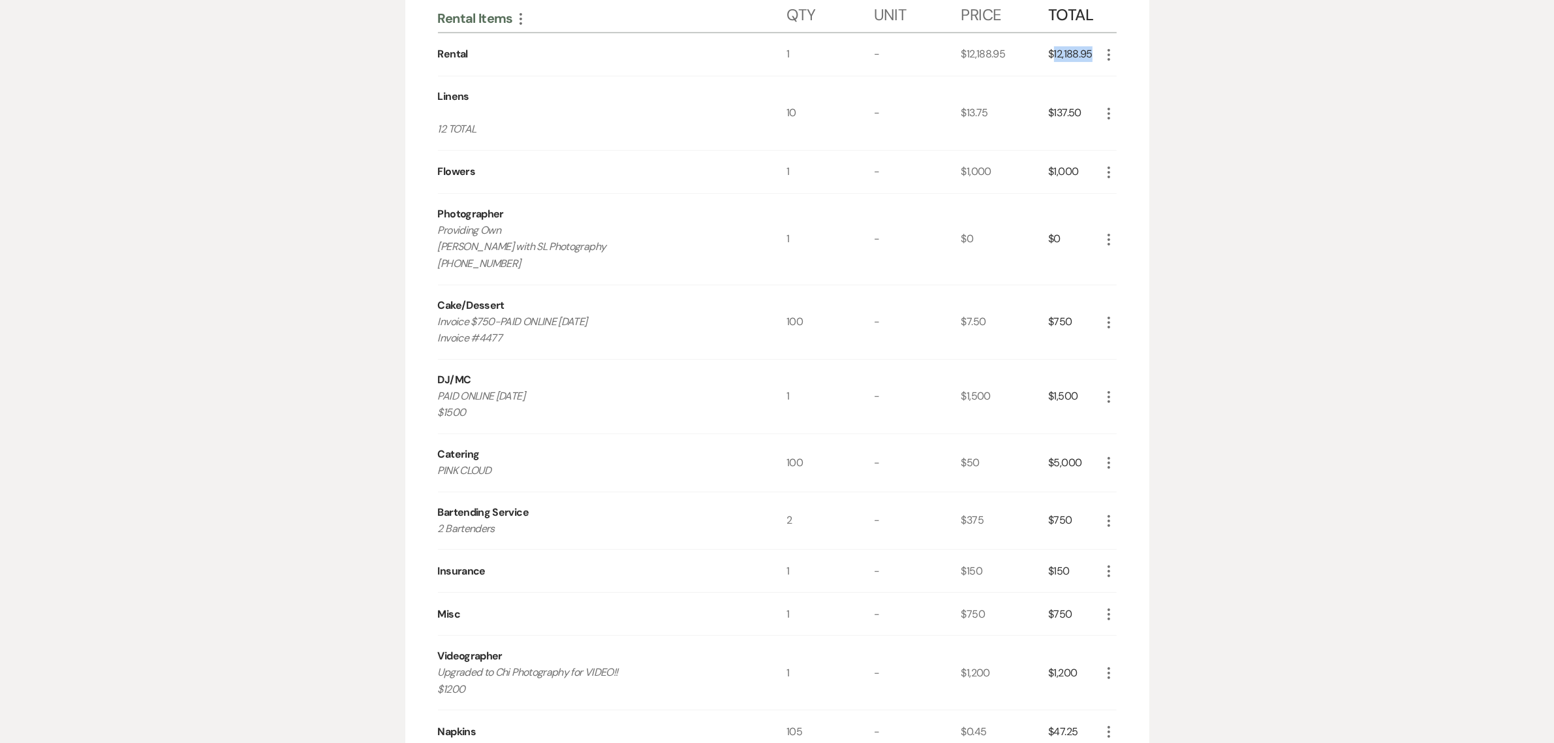
scroll to position [353, 0]
drag, startPoint x: 516, startPoint y: 265, endPoint x: 437, endPoint y: 235, distance: 83.9
click at [438, 235] on p "Providing Own [PERSON_NAME] with SL Photography [PHONE_NUMBER]" at bounding box center [595, 248] width 314 height 50
copy p "Providing Own [PERSON_NAME] with SL Photography [PHONE_NUMBER]"
click at [1403, 403] on div "Messages Tasks Payments Vendors Rental Overview Timeline Docs & Files Contacts …" at bounding box center [777, 627] width 1554 height 1530
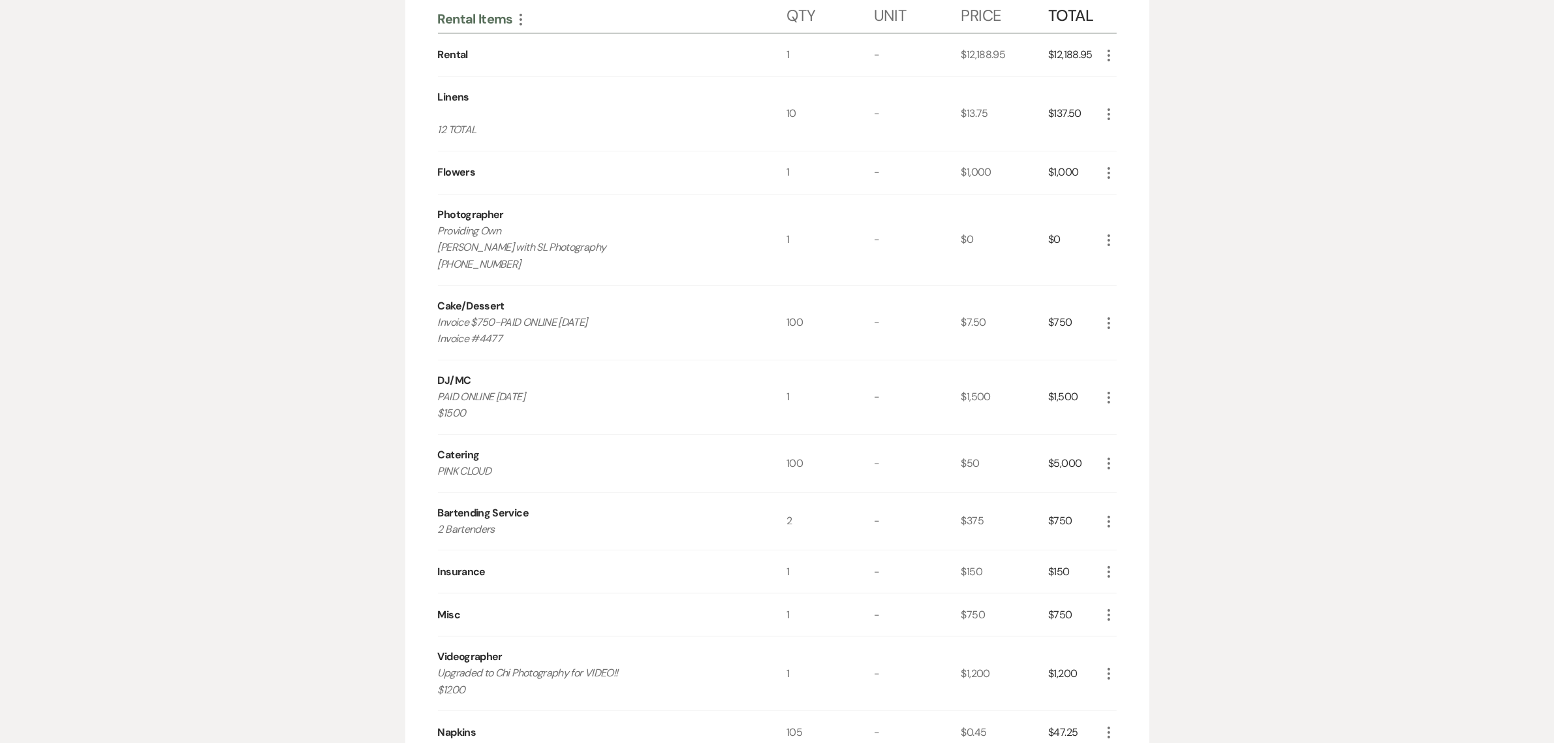
drag, startPoint x: 512, startPoint y: 340, endPoint x: 436, endPoint y: 324, distance: 78.0
click at [436, 324] on div "Rental Items More Qty Unit Price Total Rental 1 - $12,188.95 $12,188.95 More Li…" at bounding box center [777, 676] width 744 height 1403
copy p "Invoice $750-PAID ONLINE [DATE] Invoice #4477"
drag, startPoint x: 468, startPoint y: 416, endPoint x: 437, endPoint y: 399, distance: 35.1
click at [438, 399] on p "PAID ONLINE [DATE] $1500" at bounding box center [595, 404] width 314 height 33
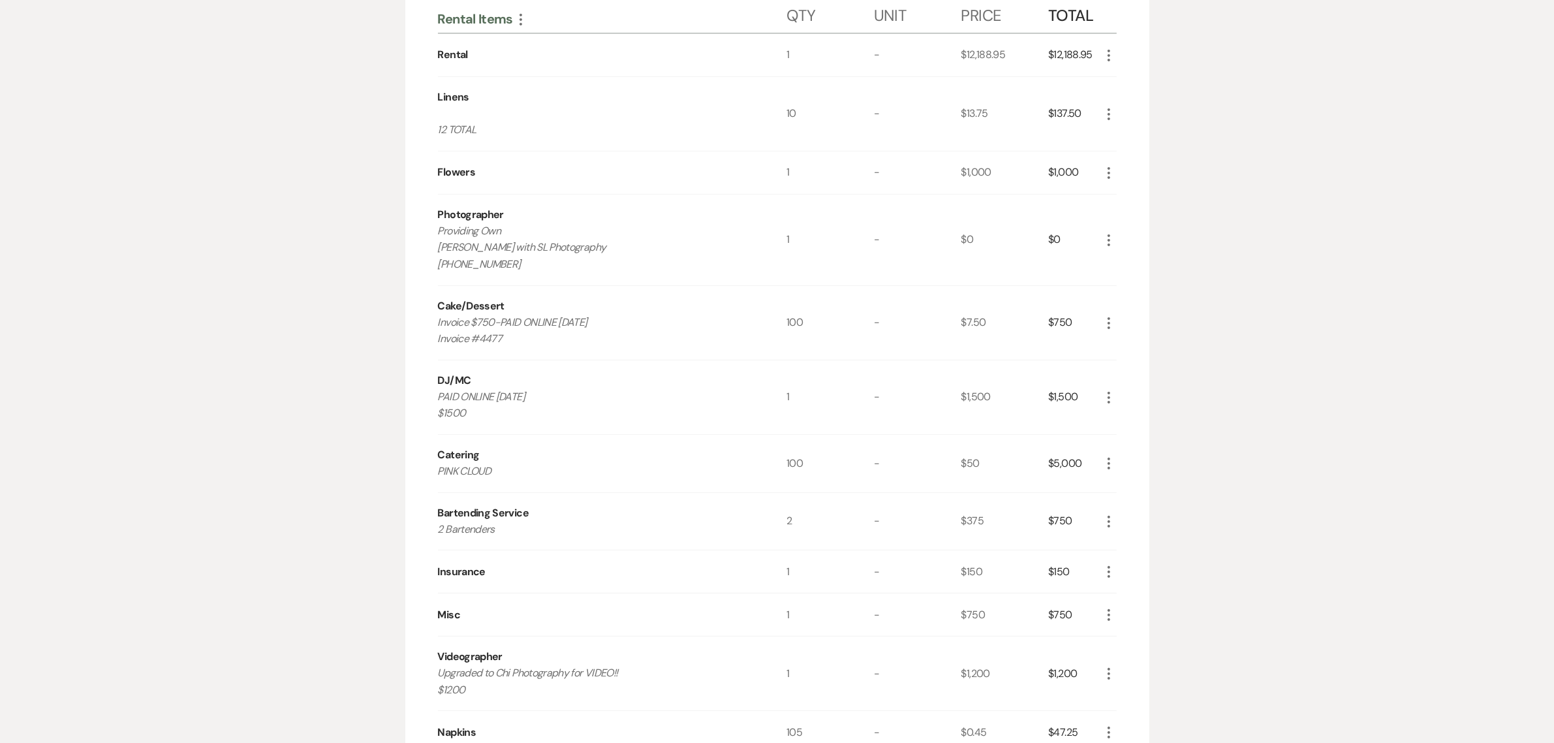
copy p "PAID ONLINE [DATE] $1500"
drag, startPoint x: 1322, startPoint y: 480, endPoint x: 1313, endPoint y: 481, distance: 9.2
click at [1322, 478] on div "Messages Tasks Payments Vendors Rental Overview Timeline Docs & Files Contacts …" at bounding box center [777, 627] width 1554 height 1530
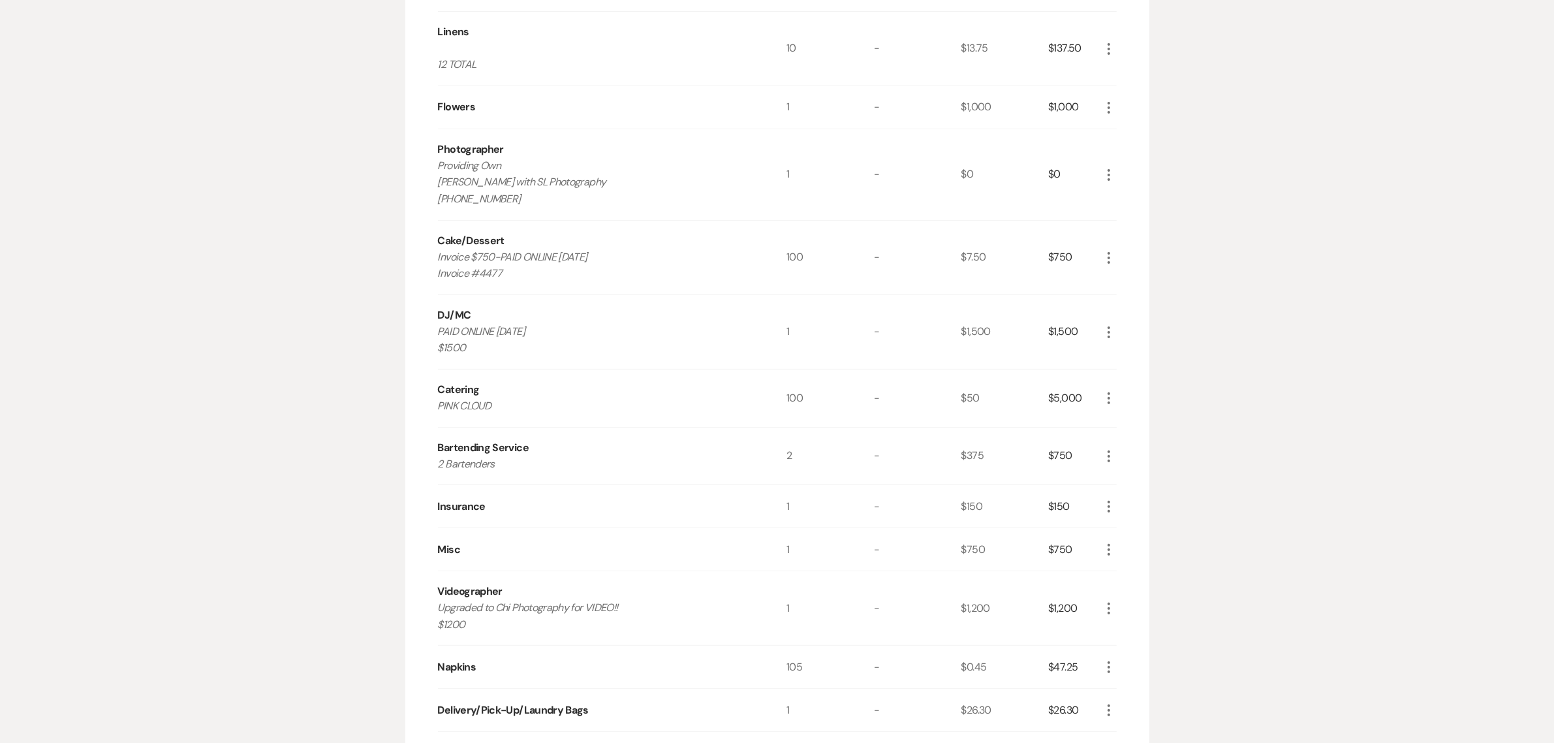
scroll to position [435, 0]
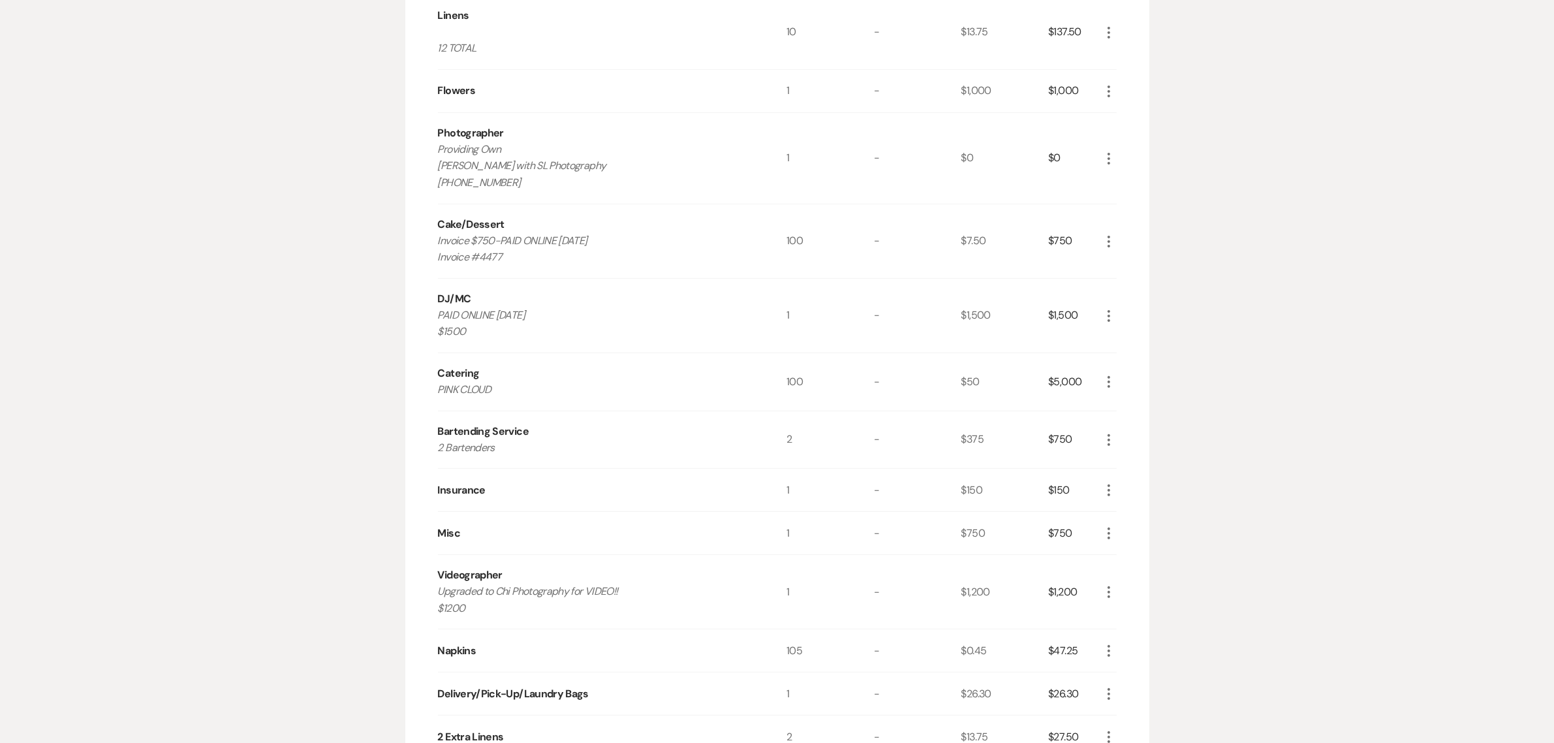
drag, startPoint x: 471, startPoint y: 612, endPoint x: 433, endPoint y: 594, distance: 42.6
click at [433, 594] on div "Rental Items More Qty Unit Price Total Rental 1 - $12,188.95 $12,188.95 More Li…" at bounding box center [777, 595] width 744 height 1403
copy p "Upgraded to Chi Photography for VIDEO!! $1200"
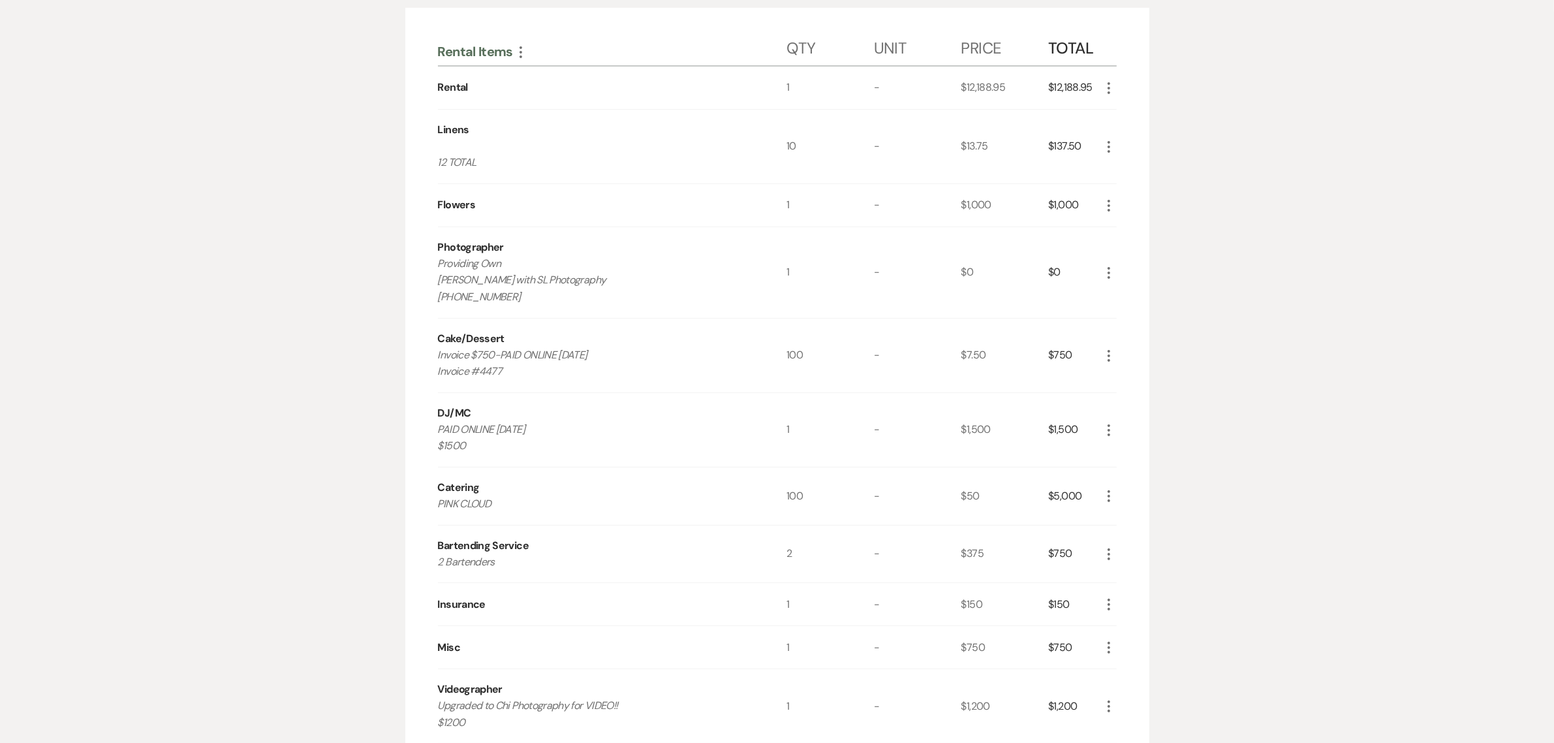
scroll to position [299, 0]
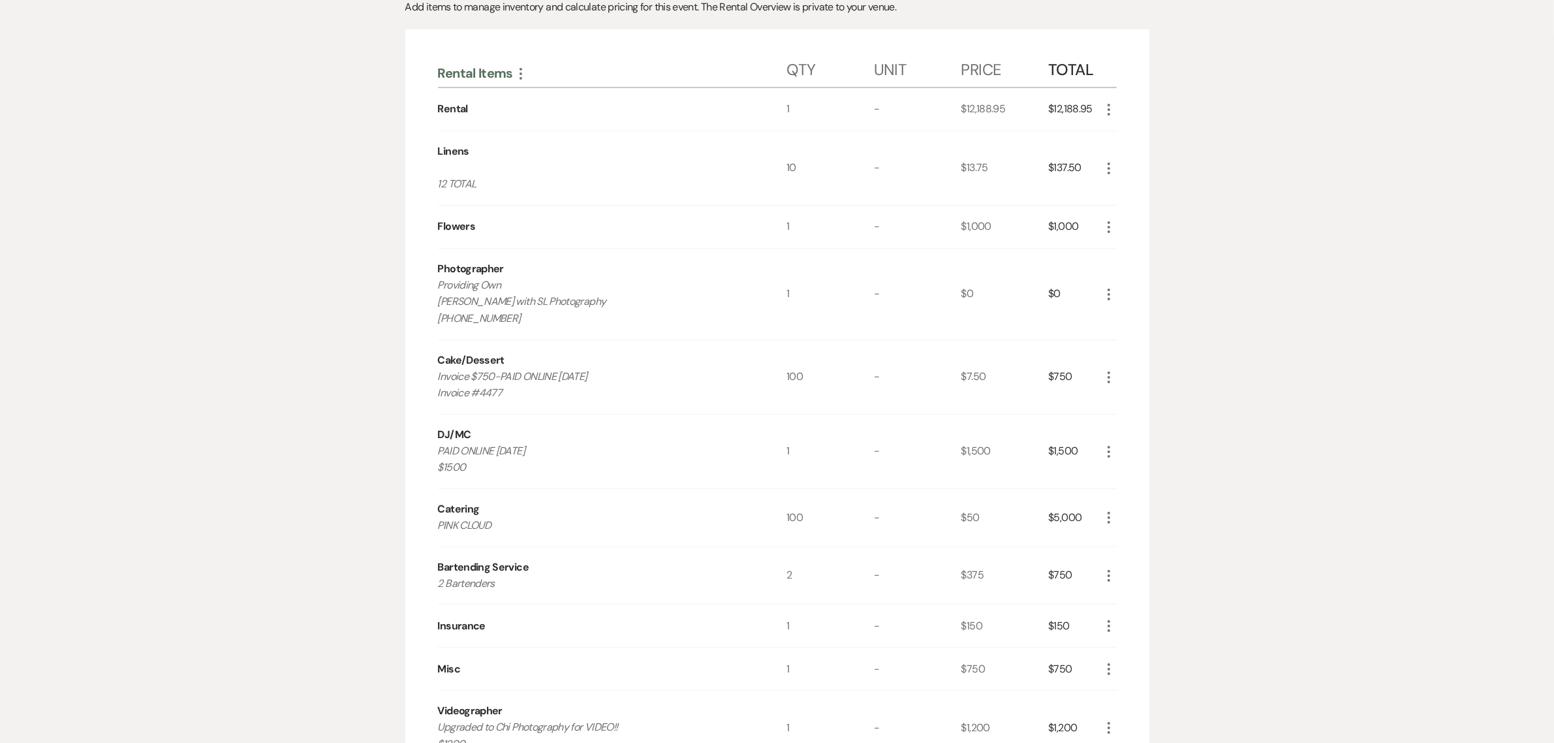
click at [243, 166] on div "Messages Tasks Payments Vendors Rental Overview Timeline Docs & Files Contacts …" at bounding box center [777, 681] width 1554 height 1530
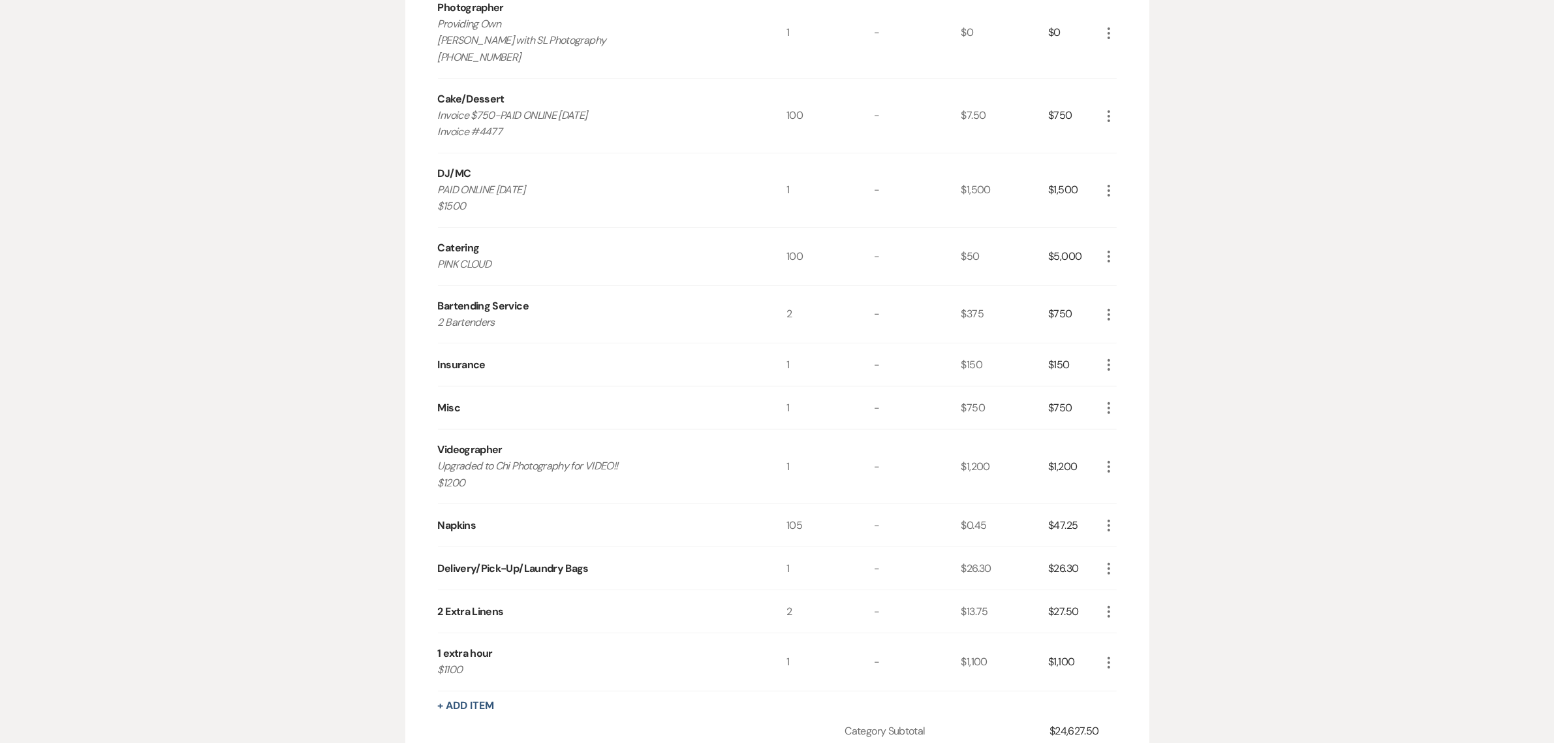
scroll to position [571, 0]
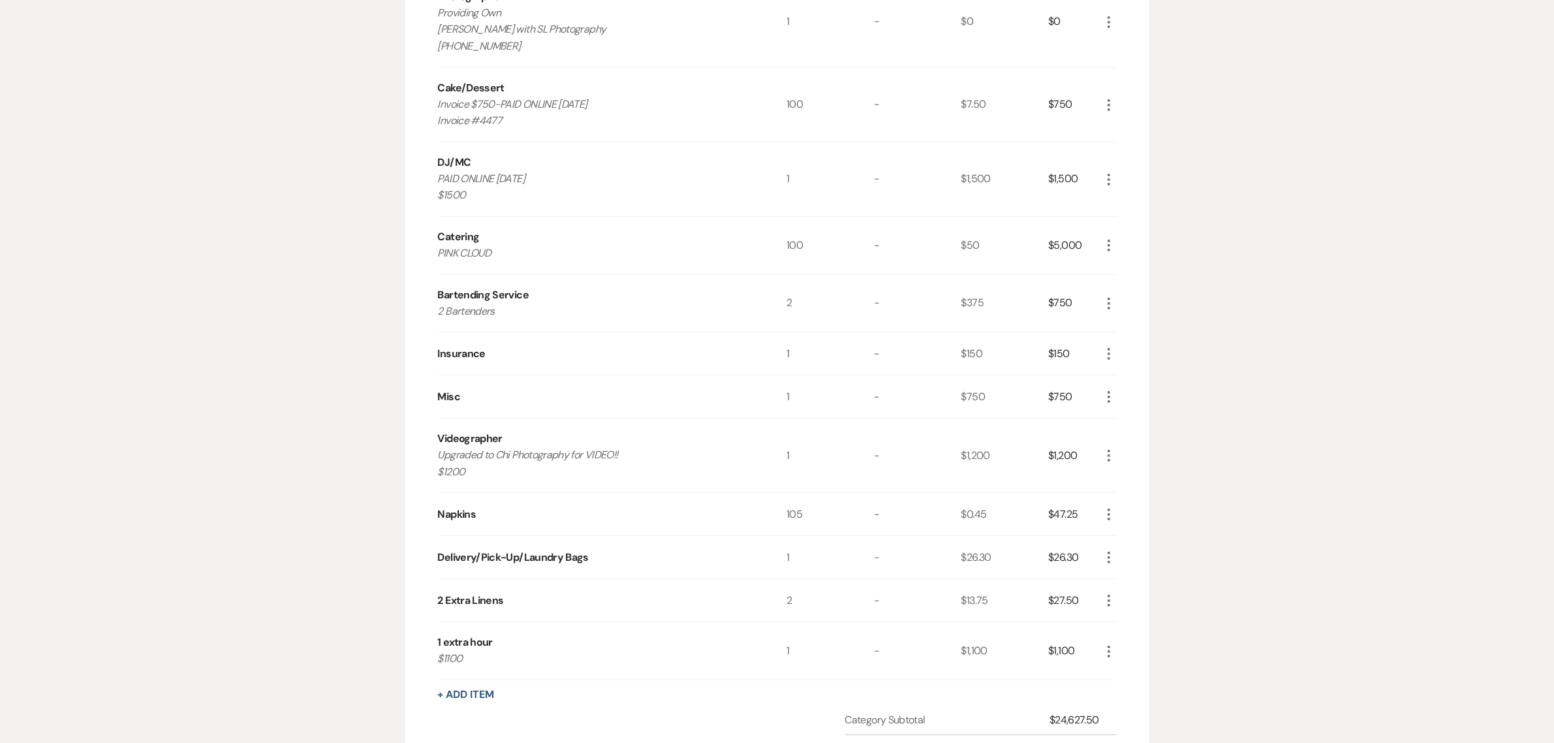
click at [1354, 410] on div "Messages Tasks Payments Vendors Rental Overview Timeline Docs & Files Contacts …" at bounding box center [777, 409] width 1554 height 1530
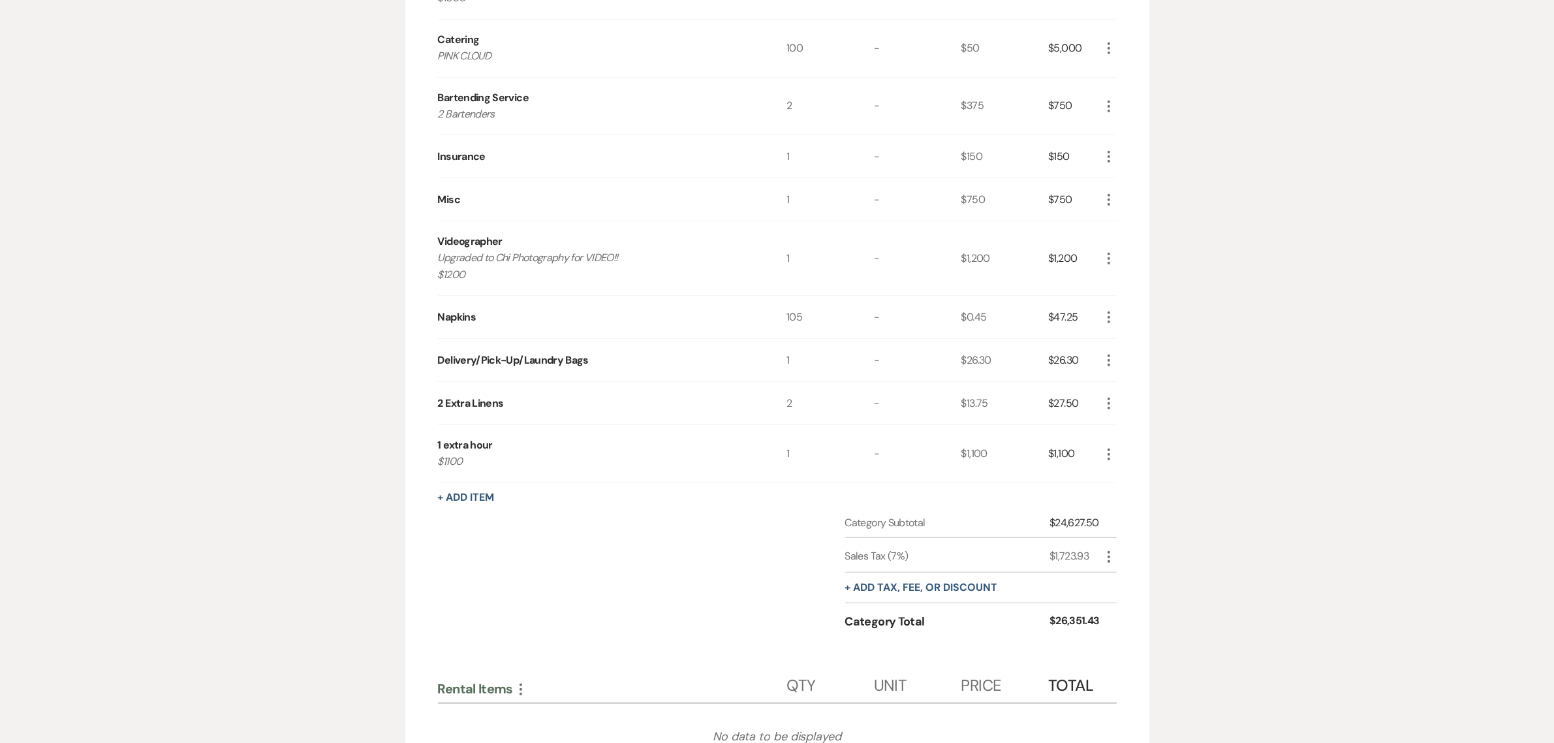
scroll to position [789, 0]
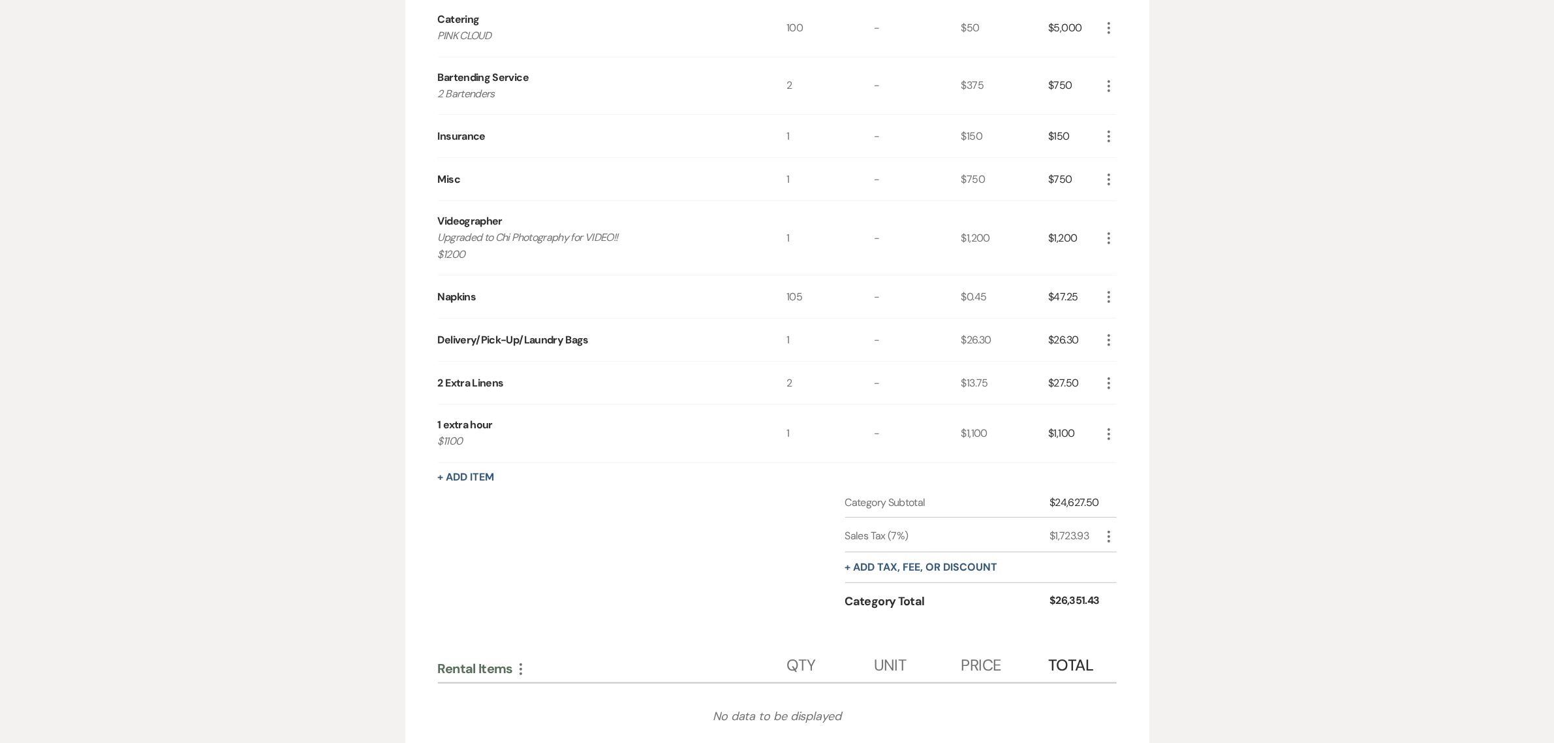
drag, startPoint x: 1332, startPoint y: 305, endPoint x: 1140, endPoint y: 213, distance: 212.8
click at [1330, 300] on div "Messages Tasks Payments Vendors Rental Overview Timeline Docs & Files Contacts …" at bounding box center [777, 191] width 1554 height 1530
click at [1237, 535] on div "Messages Tasks Payments Vendors Rental Overview Timeline Docs & Files Contacts …" at bounding box center [777, 191] width 1554 height 1530
click at [1106, 533] on icon "More" at bounding box center [1109, 537] width 16 height 16
click at [1260, 518] on div "Messages Tasks Payments Vendors Rental Overview Timeline Docs & Files Contacts …" at bounding box center [777, 191] width 1554 height 1530
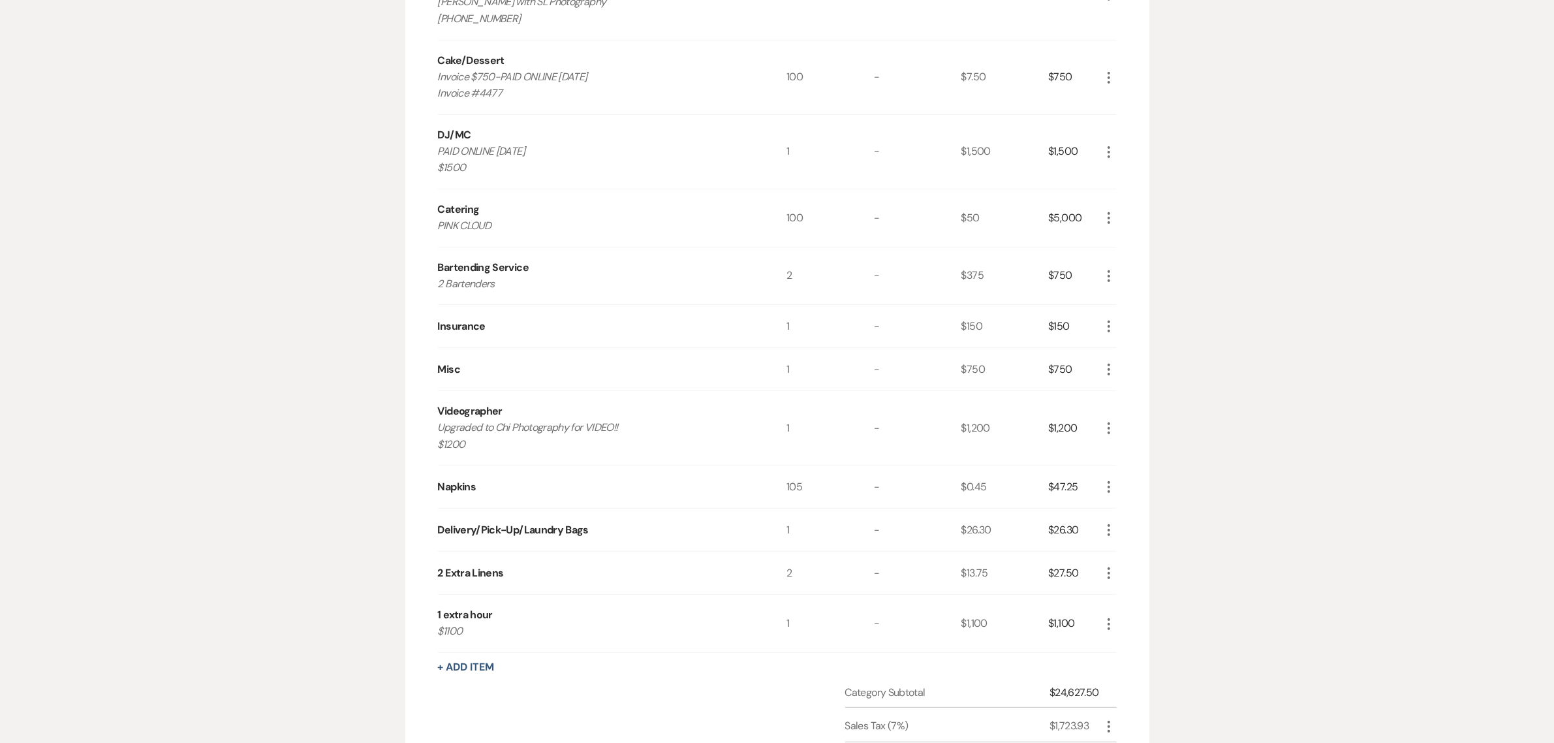
scroll to position [571, 0]
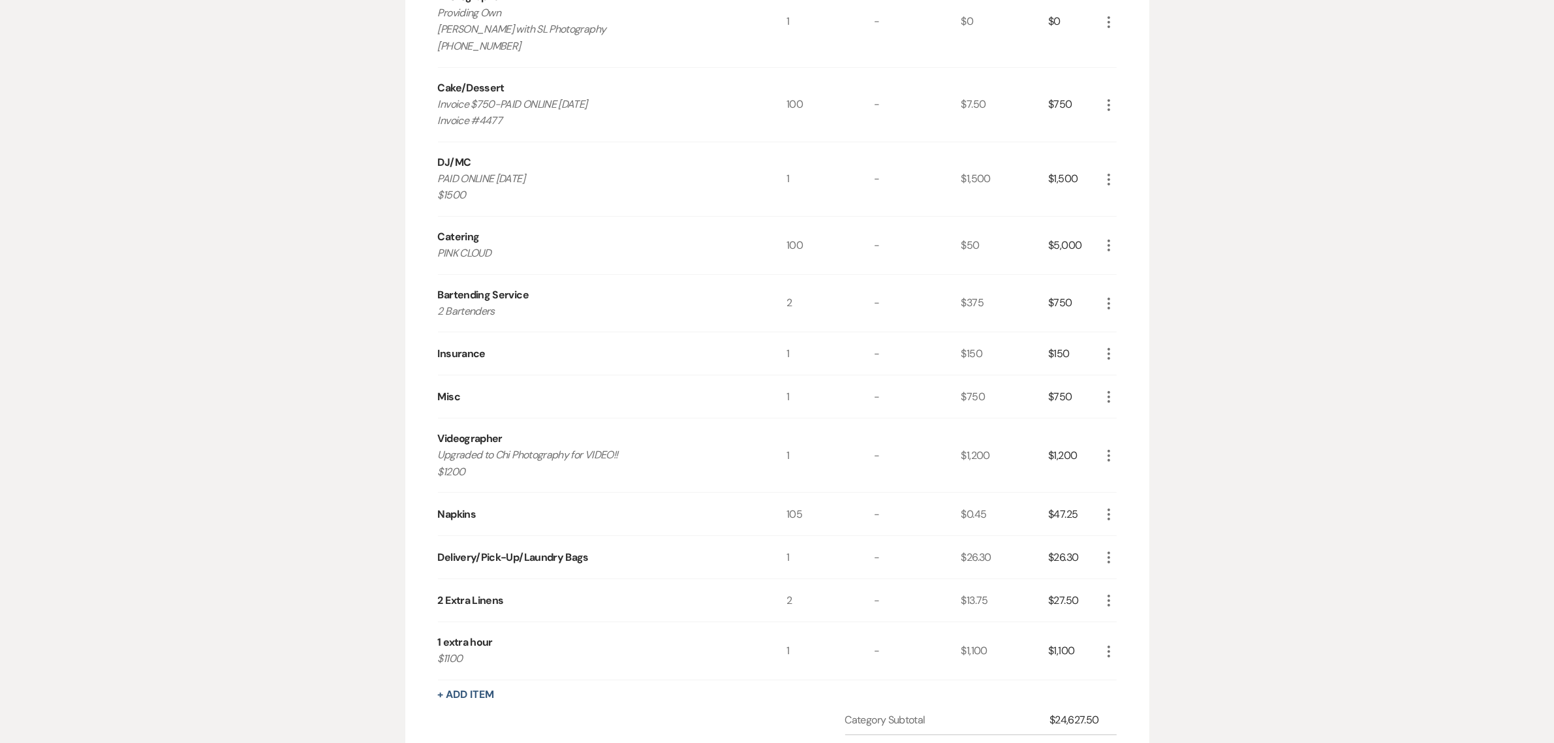
click at [1286, 638] on div "Messages Tasks Payments Vendors Rental Overview Timeline Docs & Files Contacts …" at bounding box center [777, 409] width 1554 height 1530
click at [1356, 471] on div "Messages Tasks Payments Vendors Rental Overview Timeline Docs & Files Contacts …" at bounding box center [777, 409] width 1554 height 1530
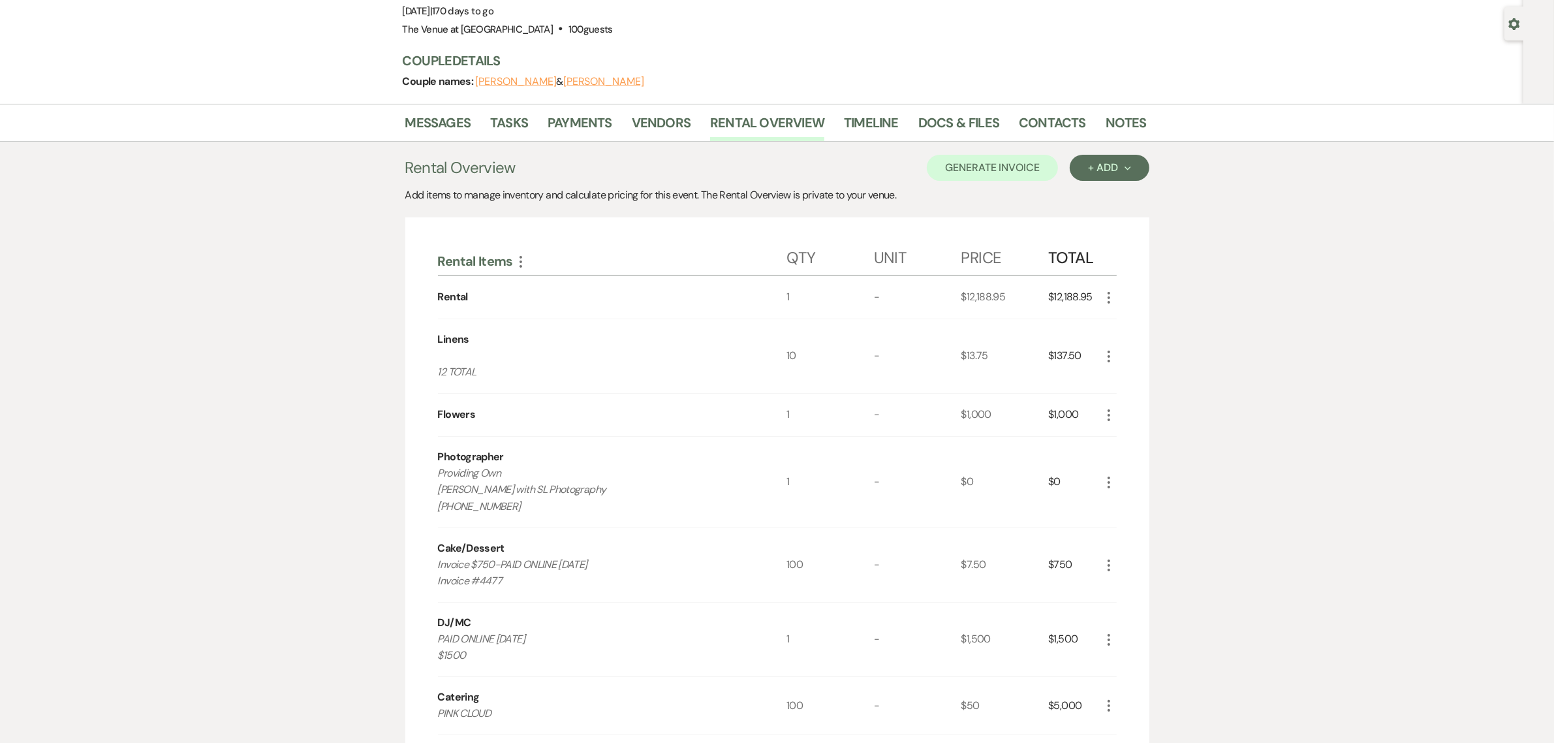
scroll to position [0, 0]
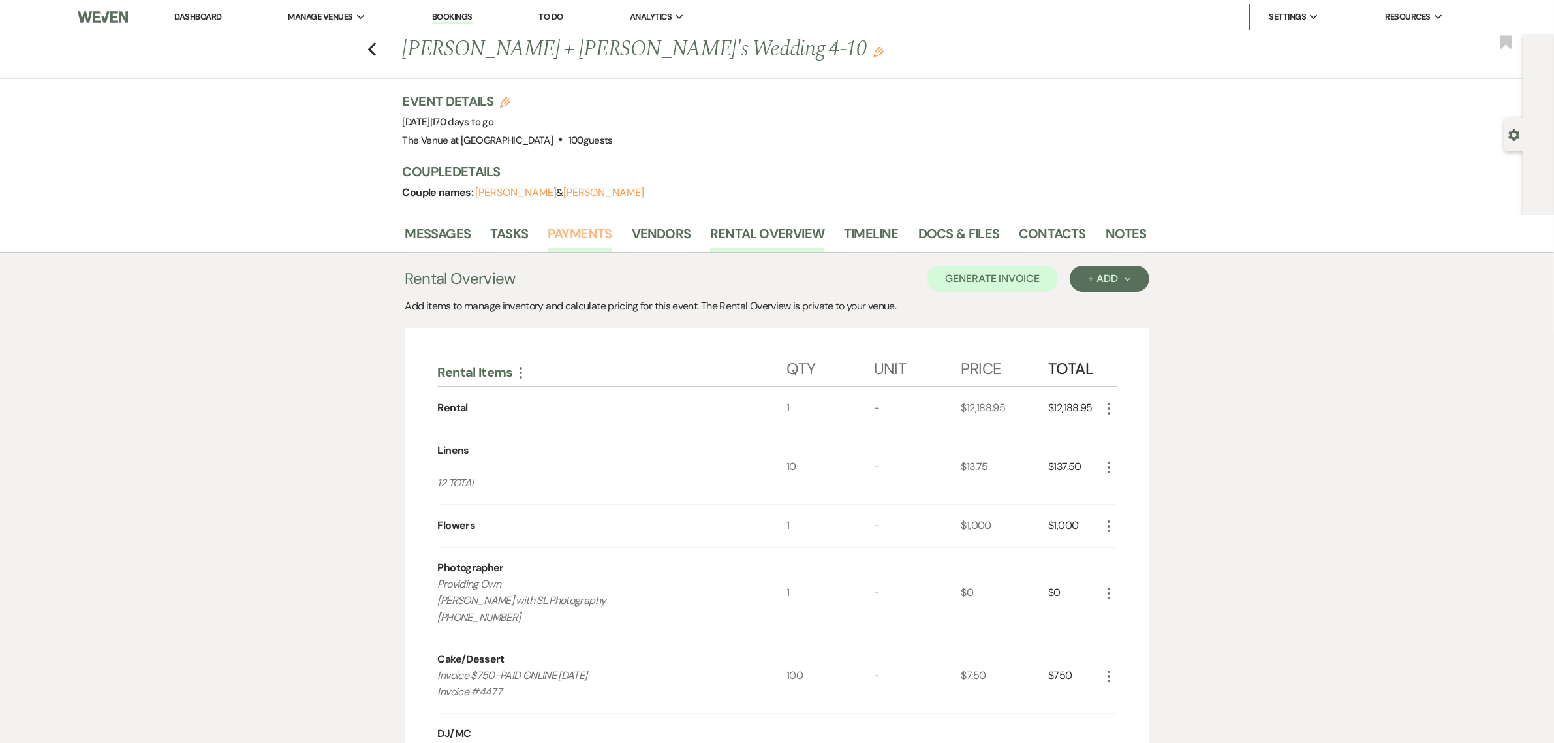
click at [580, 229] on link "Payments" at bounding box center [580, 237] width 65 height 29
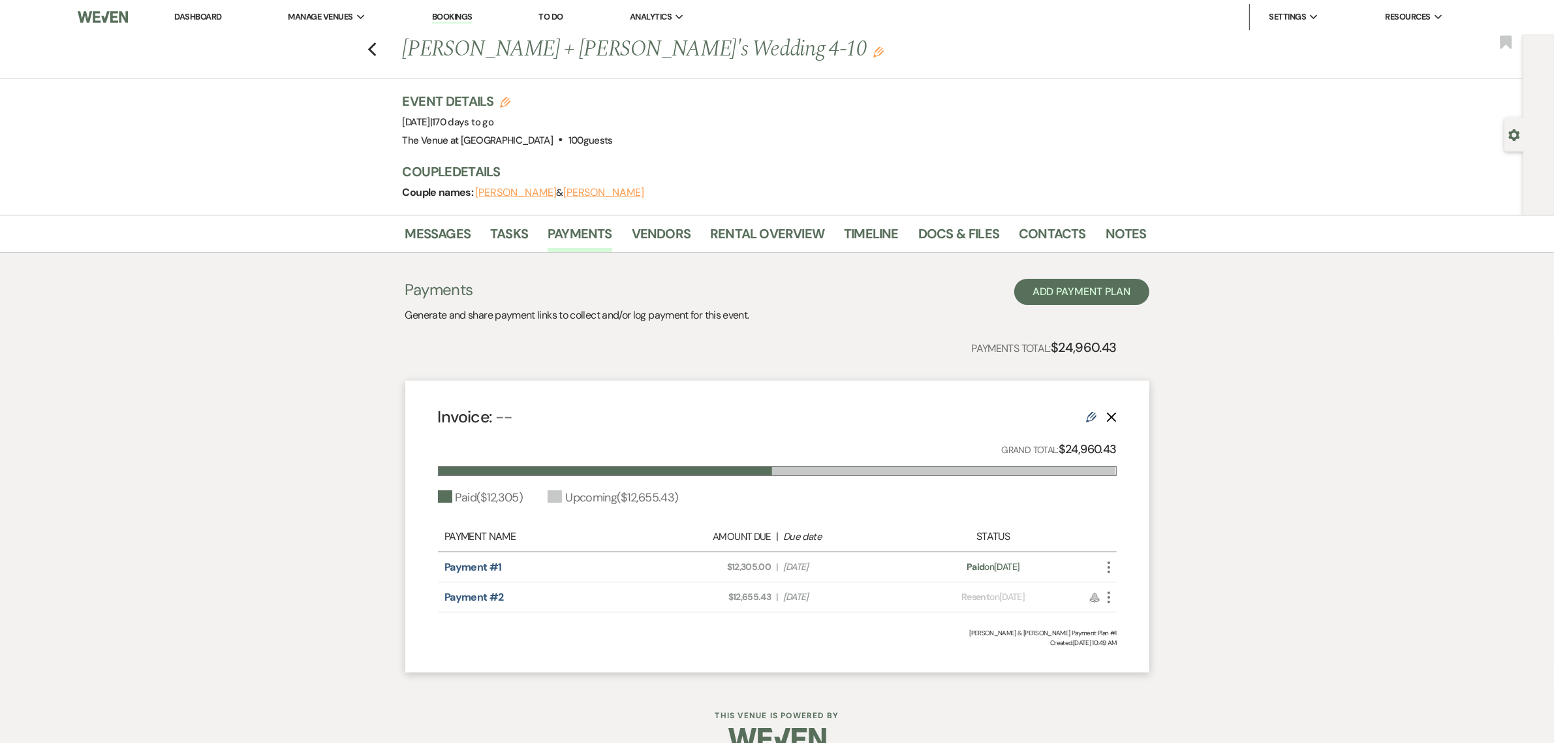
click at [1376, 512] on div "Messages Tasks Payments Vendors Rental Overview Timeline Docs & Files Contacts …" at bounding box center [777, 450] width 1554 height 471
click at [1110, 567] on icon "More" at bounding box center [1109, 567] width 16 height 16
click at [1138, 632] on link "Pencil Edit" at bounding box center [1167, 638] width 132 height 22
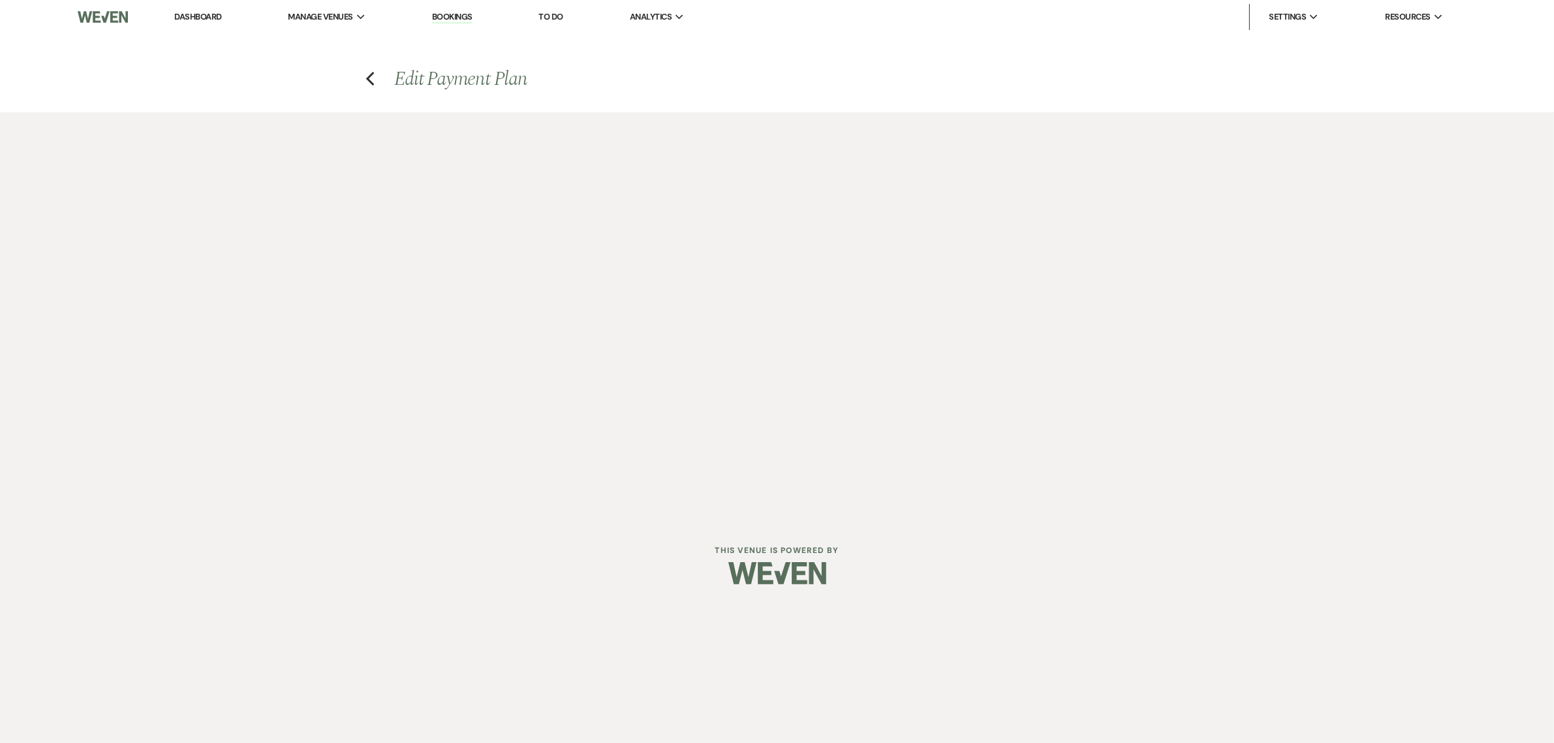
select select "1"
select select "2"
select select "flat"
select select "client"
select select "weeks"
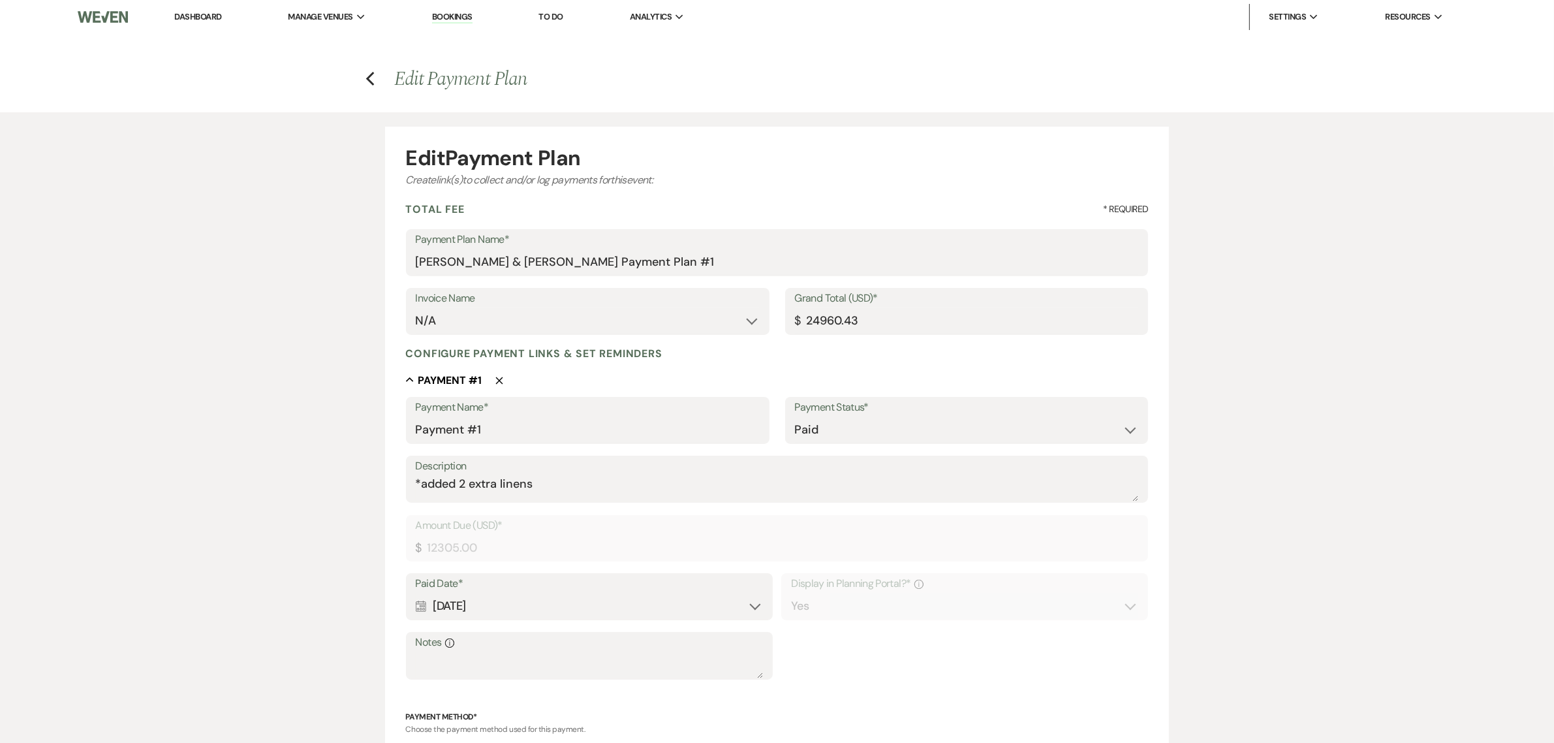
drag, startPoint x: 202, startPoint y: 14, endPoint x: 824, endPoint y: 2, distance: 622.2
click at [202, 14] on link "Dashboard" at bounding box center [197, 16] width 47 height 11
